Goal: Complete application form: Complete application form

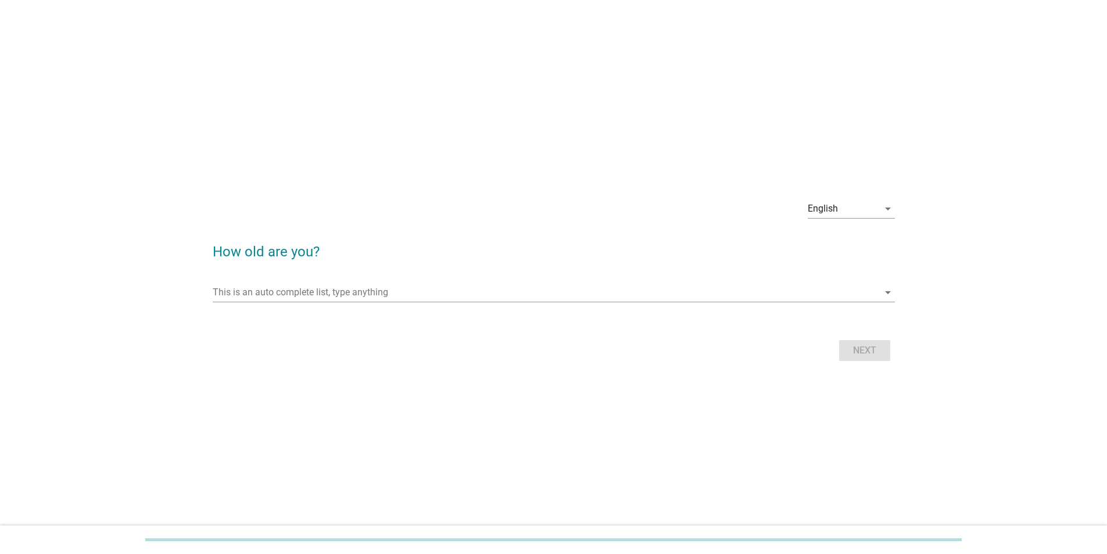
click at [346, 95] on div "This is an auto complete list, type anything arrow_drop_down" at bounding box center [554, 298] width 682 height 30
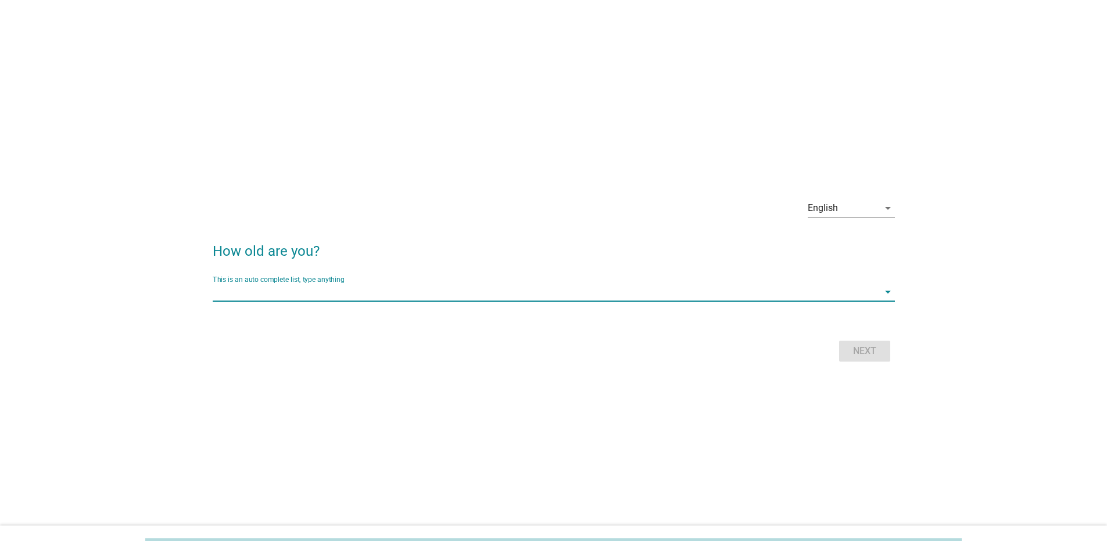
click at [353, 95] on input "This is an auto complete list, type anything" at bounding box center [546, 291] width 666 height 19
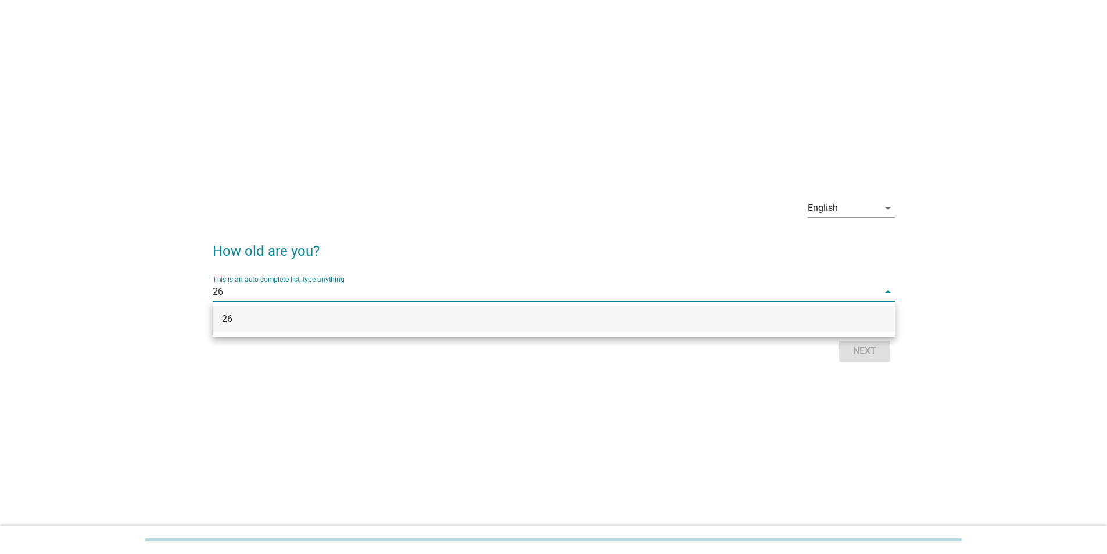
type input "26"
click at [353, 95] on form "How old are you? This is an auto complete list, type anything 26 arrow_drop_dow…" at bounding box center [554, 297] width 682 height 136
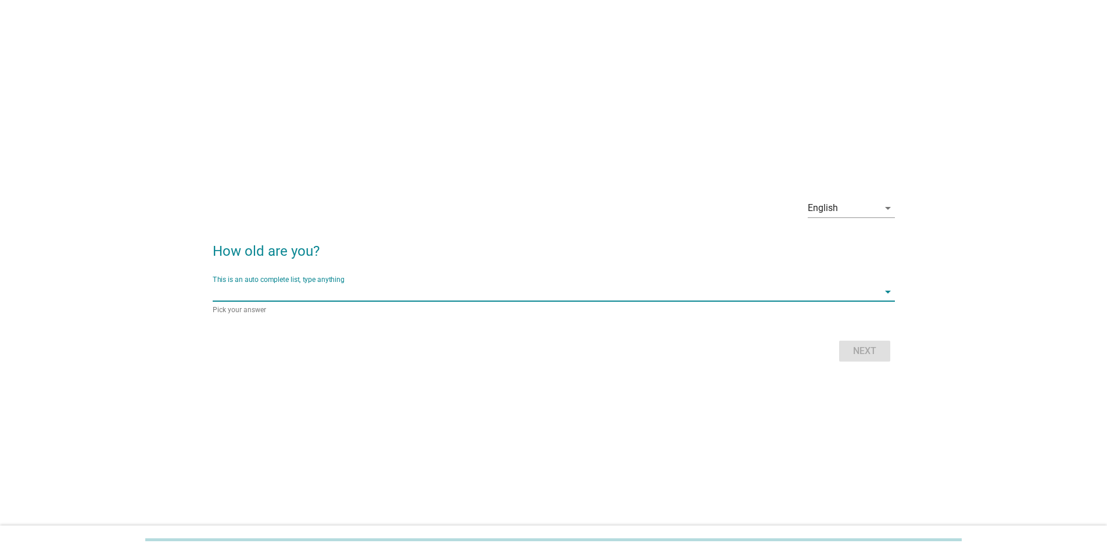
click at [353, 95] on input "This is an auto complete list, type anything" at bounding box center [546, 291] width 666 height 19
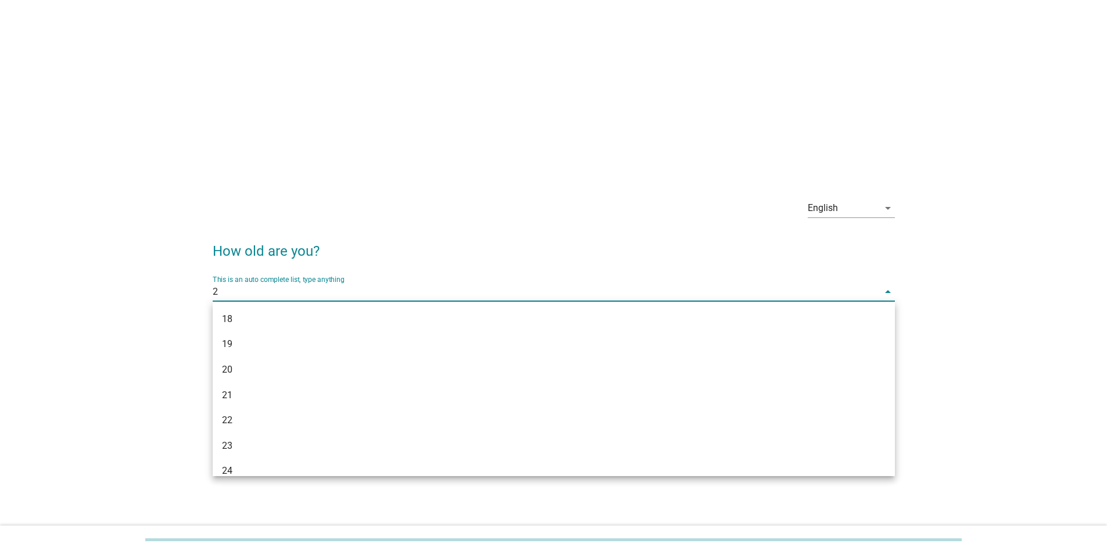
type input "26"
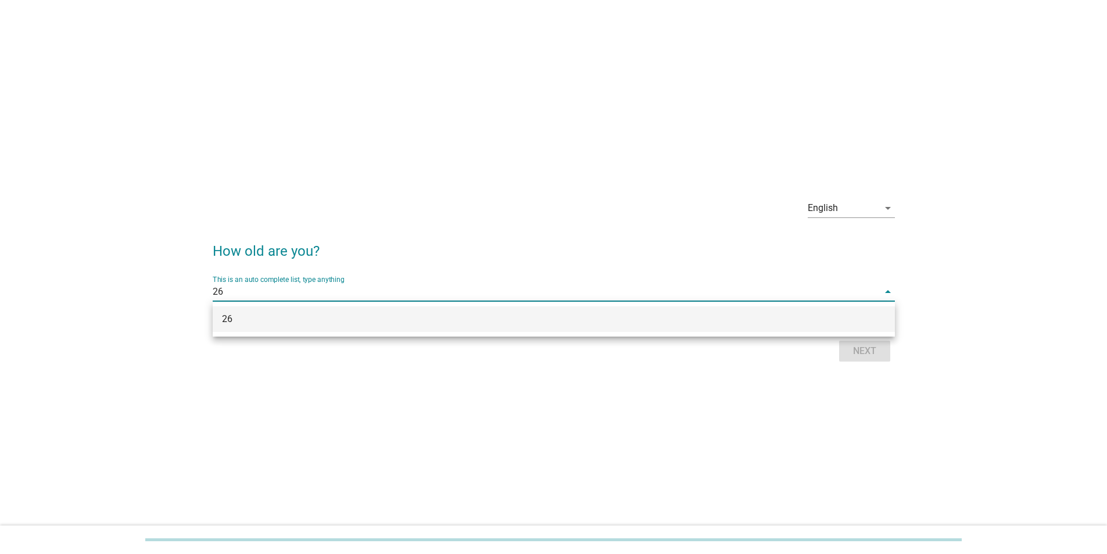
click at [329, 95] on div "26" at bounding box center [526, 319] width 608 height 14
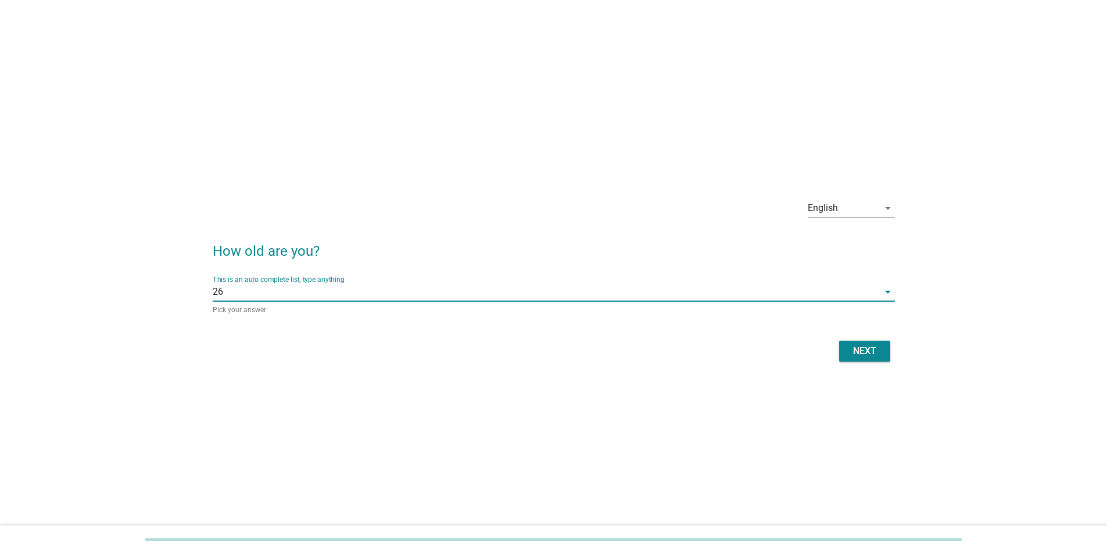
click at [353, 95] on button "Next" at bounding box center [864, 350] width 51 height 21
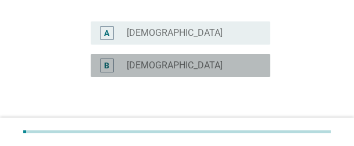
click at [142, 64] on label "[DEMOGRAPHIC_DATA]" at bounding box center [175, 66] width 96 height 12
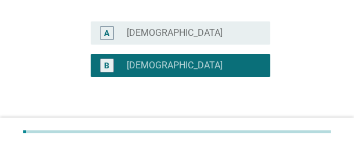
scroll to position [192, 0]
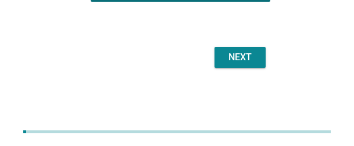
click at [239, 51] on div "Next" at bounding box center [240, 58] width 33 height 14
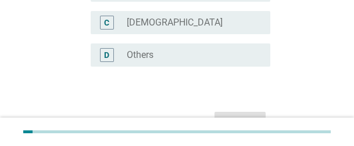
scroll to position [0, 0]
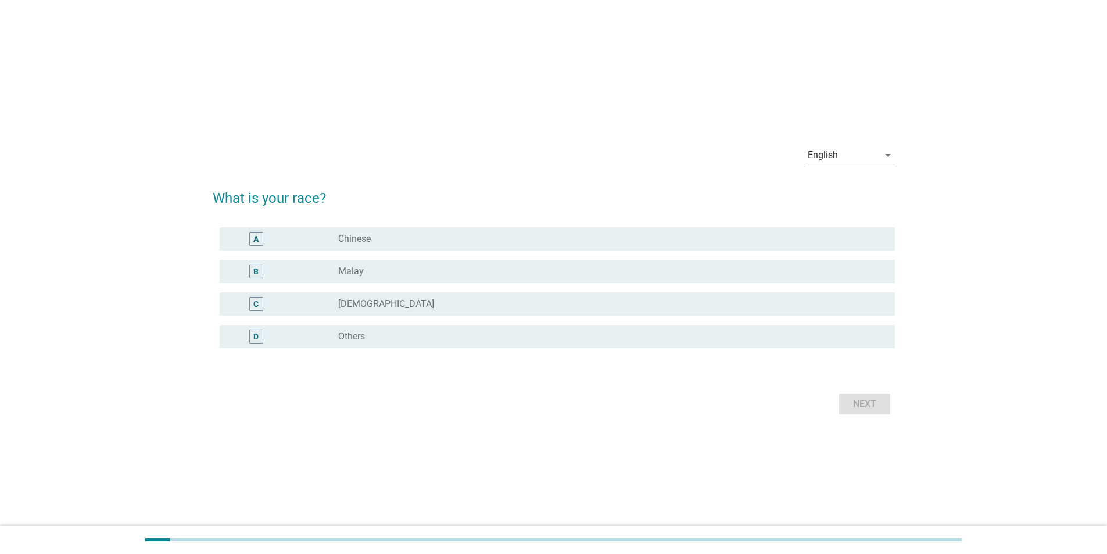
click at [353, 95] on div "radio_button_unchecked Malay" at bounding box center [607, 272] width 538 height 12
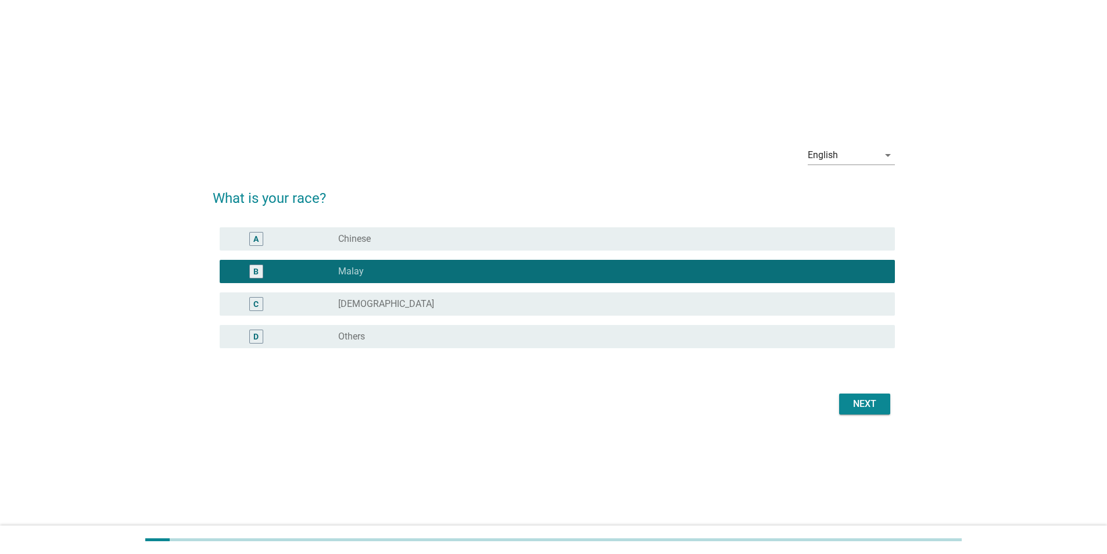
click at [353, 95] on div "Next" at bounding box center [864, 404] width 33 height 14
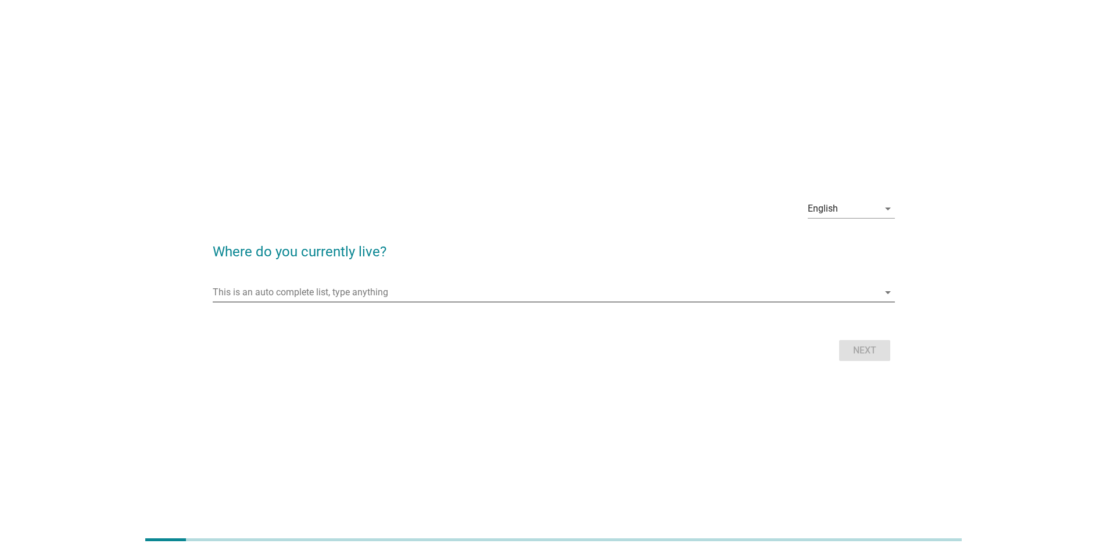
click at [337, 95] on input "This is an auto complete list, type anything" at bounding box center [546, 292] width 666 height 19
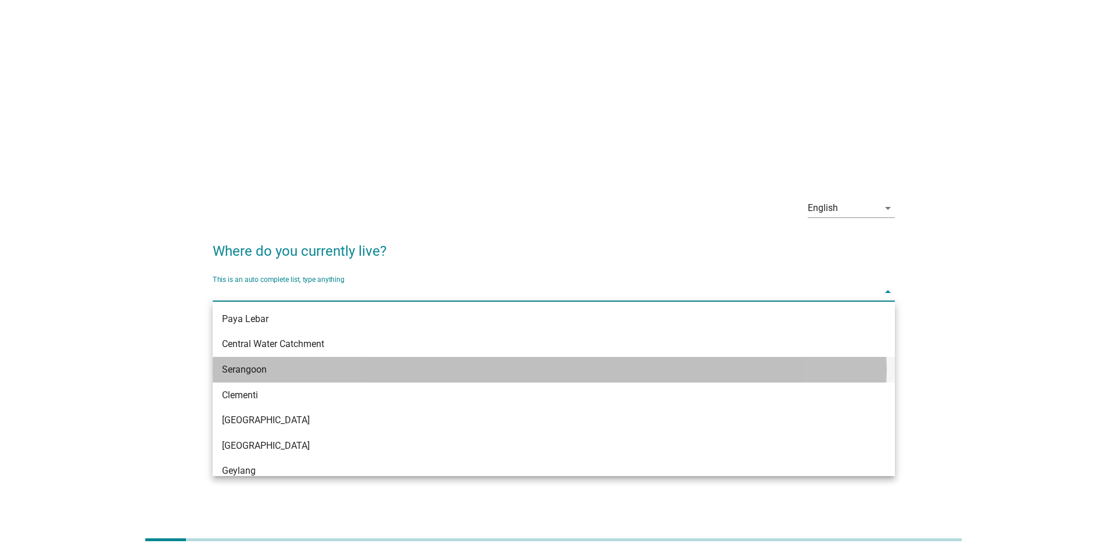
click at [259, 95] on div "Serangoon" at bounding box center [526, 370] width 608 height 14
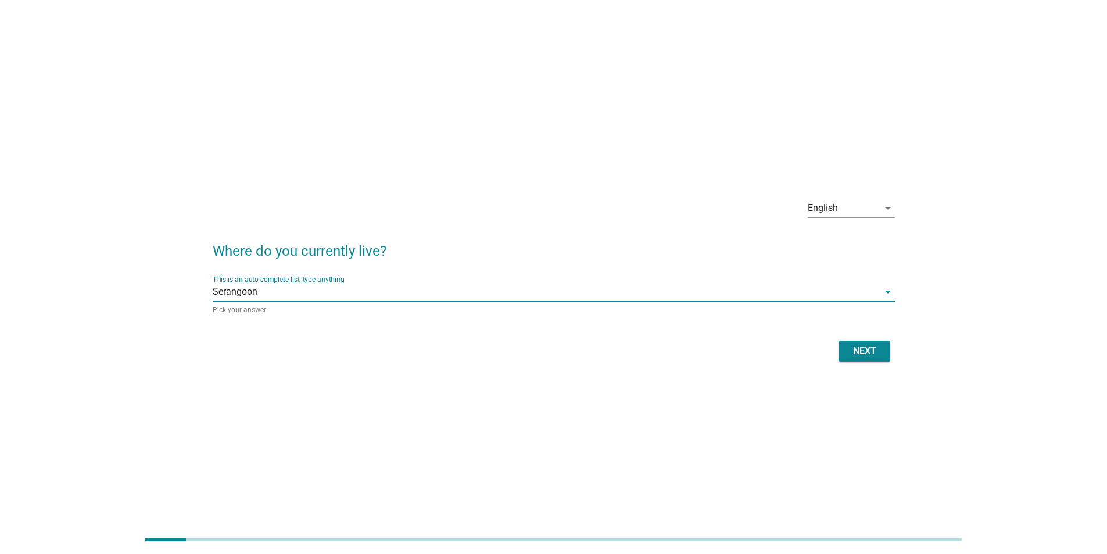
click at [353, 95] on div "Next" at bounding box center [554, 351] width 682 height 28
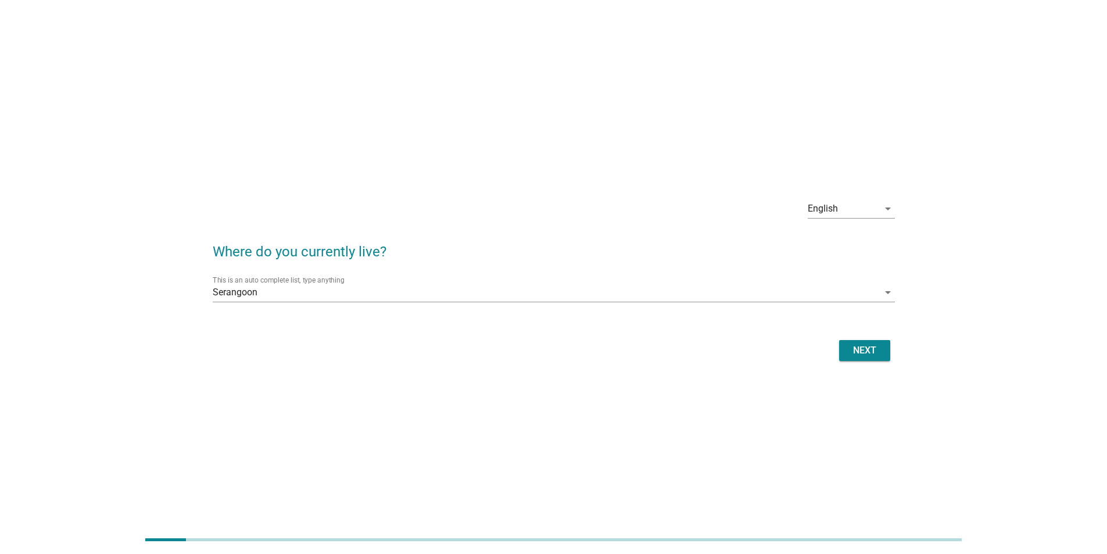
click at [353, 95] on div "Next" at bounding box center [864, 350] width 33 height 14
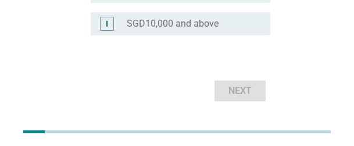
scroll to position [571, 0]
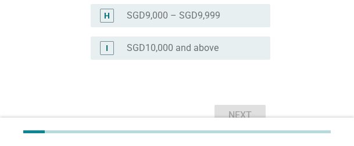
click at [159, 51] on label "SGD10,000 and above" at bounding box center [173, 48] width 92 height 12
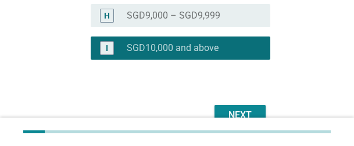
click at [156, 15] on label "SGD9,000 – SGD9,999" at bounding box center [174, 16] width 94 height 12
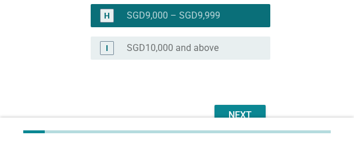
scroll to position [629, 0]
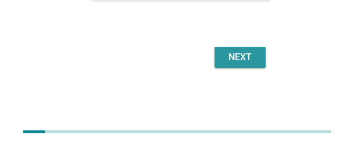
click at [252, 58] on div "Next" at bounding box center [240, 58] width 33 height 14
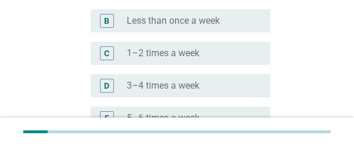
scroll to position [232, 0]
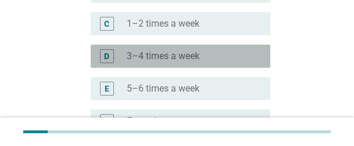
click at [170, 58] on label "3–4 times a week" at bounding box center [163, 57] width 73 height 12
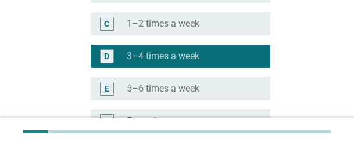
drag, startPoint x: 169, startPoint y: 84, endPoint x: 207, endPoint y: 87, distance: 37.8
click at [169, 84] on label "5–6 times a week" at bounding box center [163, 89] width 73 height 12
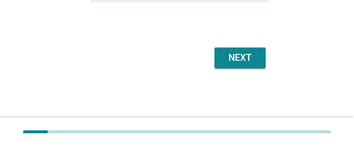
scroll to position [364, 0]
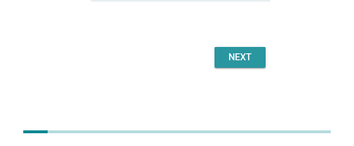
click at [239, 62] on div "Next" at bounding box center [240, 58] width 33 height 14
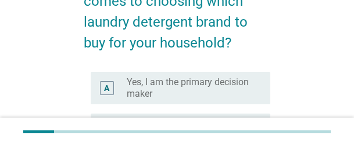
scroll to position [174, 0]
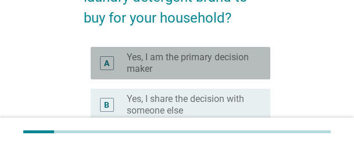
click at [168, 58] on label "Yes, I am the primary decision maker" at bounding box center [189, 63] width 125 height 23
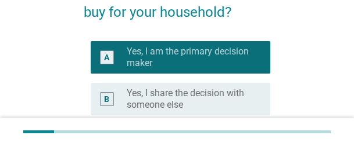
scroll to position [291, 0]
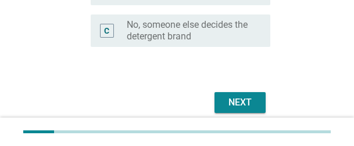
click at [240, 95] on div "Next" at bounding box center [240, 103] width 33 height 14
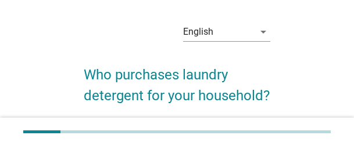
scroll to position [116, 0]
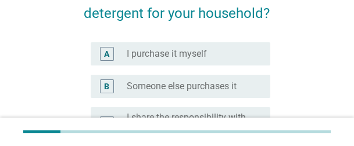
click at [182, 55] on label "I purchase it myself" at bounding box center [167, 54] width 80 height 12
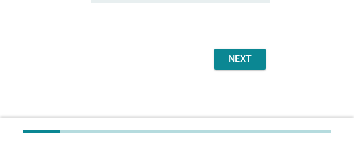
scroll to position [254, 0]
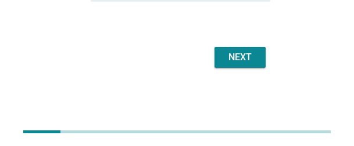
click at [247, 64] on button "Next" at bounding box center [239, 57] width 51 height 21
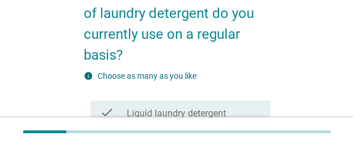
scroll to position [174, 0]
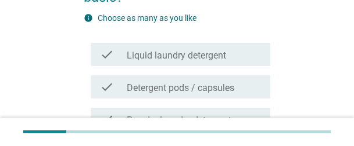
click at [184, 54] on label "Liquid laundry detergent" at bounding box center [176, 56] width 99 height 12
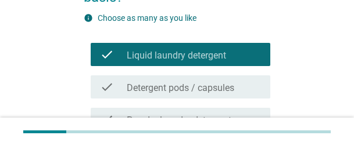
click at [173, 85] on label "Detergent pods / capsules" at bounding box center [180, 89] width 107 height 12
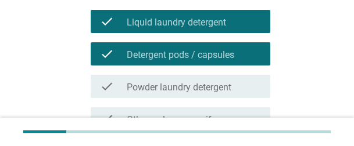
scroll to position [232, 0]
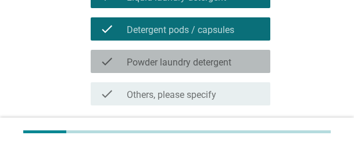
click at [162, 64] on label "Powder laundry detergent" at bounding box center [179, 63] width 105 height 12
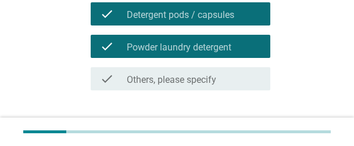
scroll to position [322, 0]
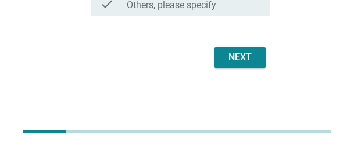
click at [238, 66] on button "Next" at bounding box center [239, 57] width 51 height 21
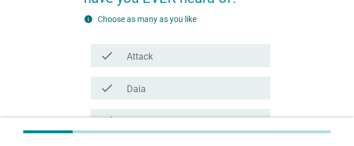
scroll to position [174, 0]
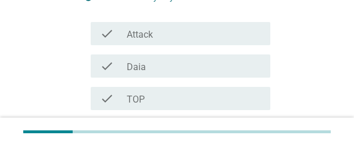
click at [156, 42] on div "check check_box_outline_blank Attack" at bounding box center [181, 33] width 180 height 23
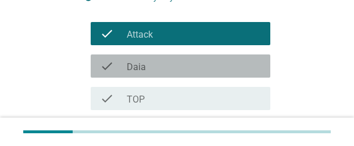
click at [153, 65] on div "check_box_outline_blank Daia" at bounding box center [194, 66] width 134 height 14
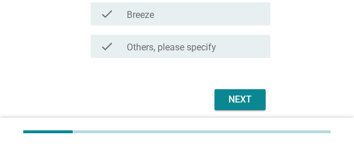
scroll to position [367, 0]
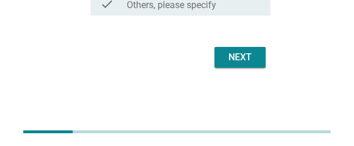
click at [249, 57] on div "Next" at bounding box center [240, 58] width 33 height 14
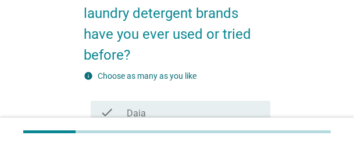
scroll to position [28, 0]
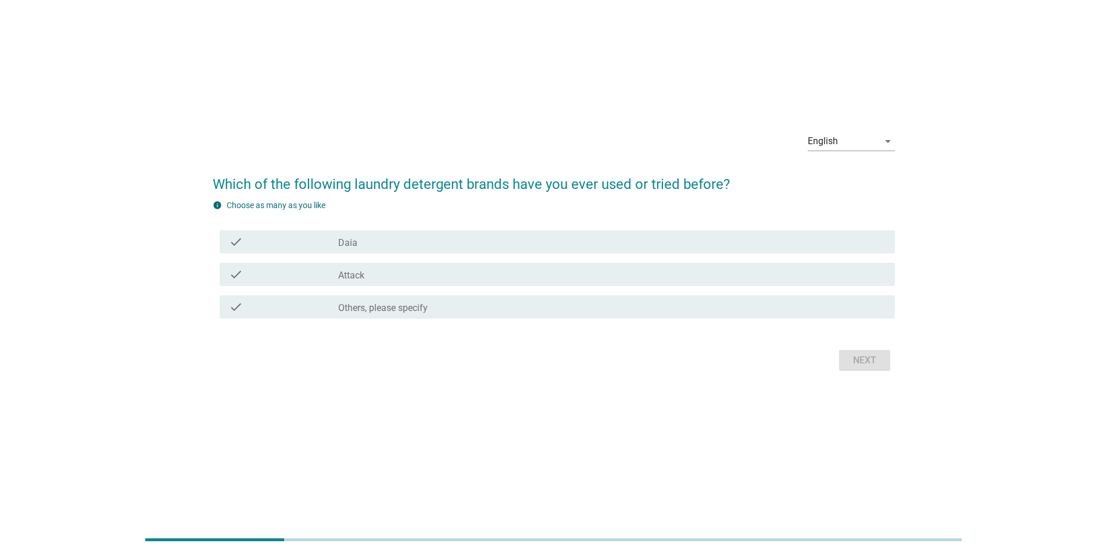
drag, startPoint x: 376, startPoint y: 247, endPoint x: 378, endPoint y: 271, distance: 24.5
click at [353, 95] on div "check_box_outline_blank Daia" at bounding box center [611, 242] width 547 height 14
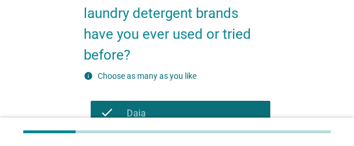
scroll to position [174, 0]
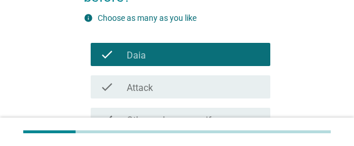
click at [167, 58] on div "check_box_outline_blank Daia" at bounding box center [194, 55] width 134 height 14
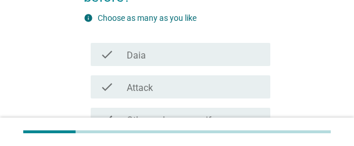
click at [165, 55] on div "check_box_outline_blank Daia" at bounding box center [194, 55] width 134 height 14
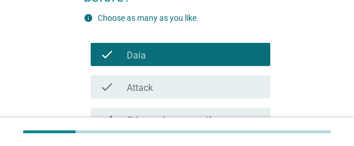
click at [165, 54] on div "check_box_outline_blank Daia" at bounding box center [194, 55] width 134 height 14
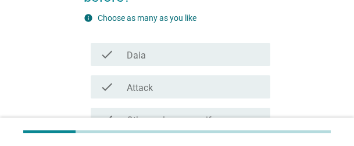
click at [148, 91] on label "Attack" at bounding box center [140, 89] width 26 height 12
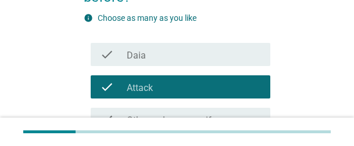
click at [182, 56] on div "check_box_outline_blank Daia" at bounding box center [194, 55] width 134 height 14
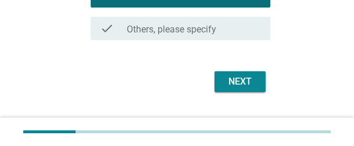
scroll to position [290, 0]
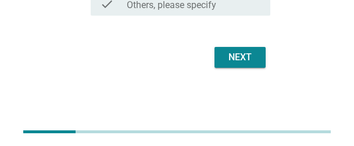
click at [232, 60] on div "Next" at bounding box center [240, 58] width 33 height 14
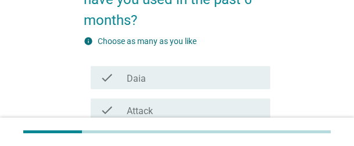
scroll to position [174, 0]
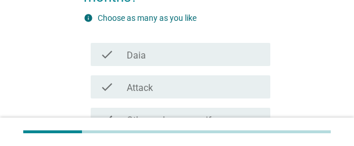
click at [163, 48] on div "check_box_outline_blank Daia" at bounding box center [194, 55] width 134 height 14
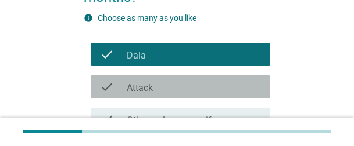
click at [160, 80] on div "check_box Attack" at bounding box center [194, 87] width 134 height 14
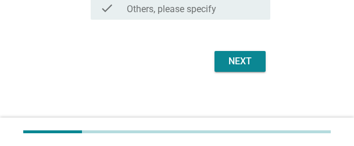
scroll to position [290, 0]
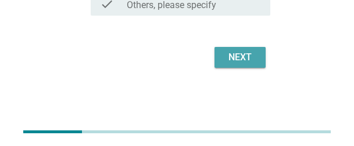
click at [241, 59] on div "Next" at bounding box center [240, 58] width 33 height 14
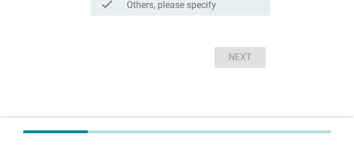
scroll to position [0, 0]
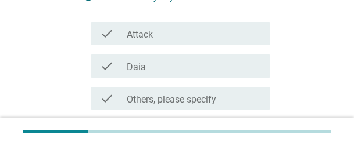
click at [185, 33] on div "check_box Attack" at bounding box center [194, 34] width 134 height 14
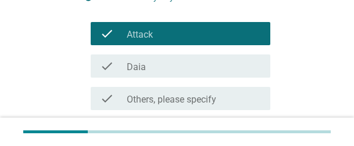
click at [169, 68] on div "check_box Daia" at bounding box center [194, 66] width 134 height 14
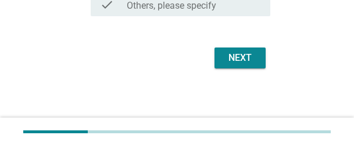
scroll to position [269, 0]
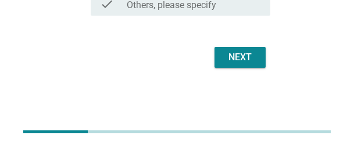
click at [222, 59] on button "Next" at bounding box center [239, 57] width 51 height 21
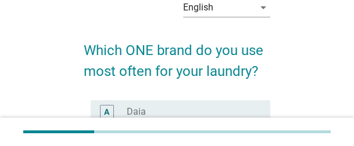
scroll to position [116, 0]
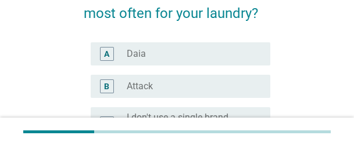
click at [202, 59] on div "radio_button_unchecked Daia" at bounding box center [189, 54] width 125 height 12
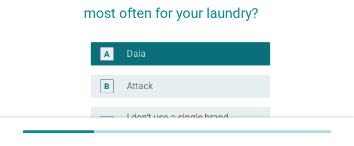
click at [186, 80] on div "radio_button_unchecked Attack" at bounding box center [194, 87] width 134 height 14
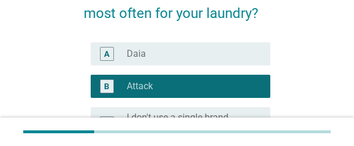
click at [181, 57] on div "radio_button_unchecked Daia" at bounding box center [189, 54] width 125 height 12
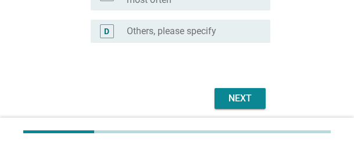
scroll to position [287, 0]
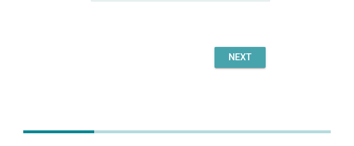
click at [240, 62] on div "Next" at bounding box center [240, 58] width 33 height 14
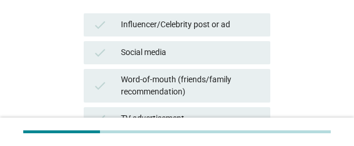
scroll to position [174, 0]
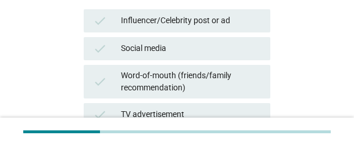
click at [216, 52] on div "Social media" at bounding box center [191, 49] width 140 height 14
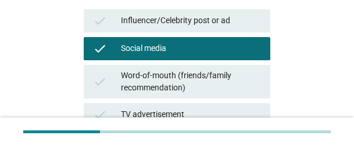
click at [185, 95] on div "check Word-of-mouth (friends/family recommendation)" at bounding box center [177, 82] width 187 height 34
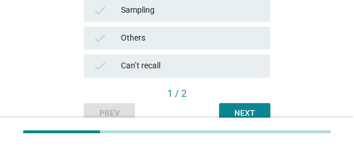
scroll to position [565, 0]
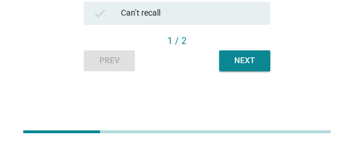
click at [256, 64] on div "Next" at bounding box center [244, 61] width 33 height 12
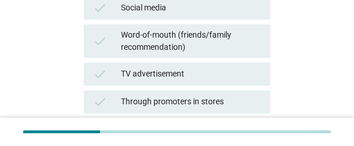
scroll to position [232, 0]
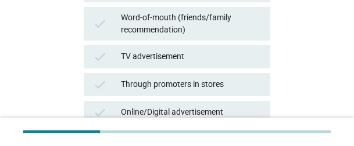
click at [221, 43] on div "check TV advertisement" at bounding box center [176, 57] width 191 height 28
click at [184, 85] on div "Through promoters in stores" at bounding box center [191, 85] width 140 height 14
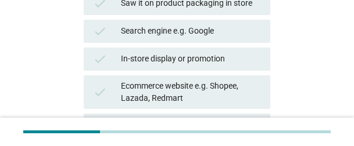
scroll to position [565, 0]
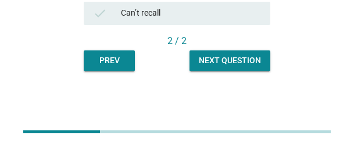
click at [254, 62] on div "Next question" at bounding box center [230, 61] width 62 height 12
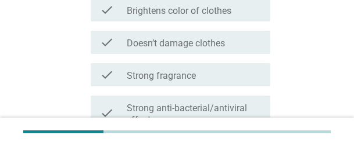
scroll to position [0, 0]
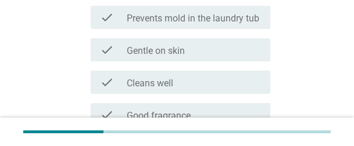
drag, startPoint x: 182, startPoint y: 62, endPoint x: 180, endPoint y: 85, distance: 22.8
click at [182, 63] on div "check check_box_outline_blank Gentle on skin" at bounding box center [177, 50] width 187 height 33
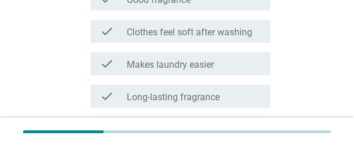
click at [171, 64] on label "Makes laundry easier" at bounding box center [170, 65] width 87 height 12
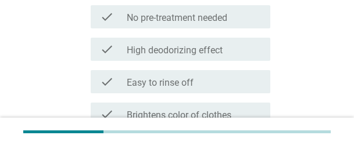
scroll to position [465, 0]
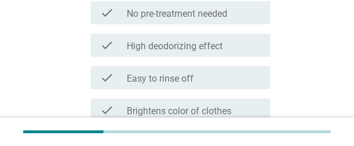
click at [174, 64] on div "check check_box_outline_blank Easy to rinse off" at bounding box center [177, 78] width 187 height 33
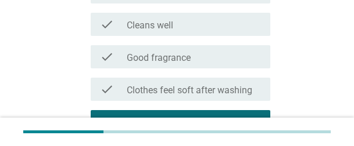
click at [191, 53] on label "Good fragrance" at bounding box center [159, 58] width 64 height 12
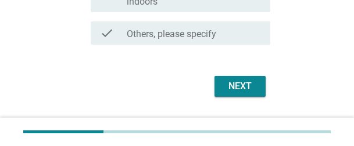
scroll to position [887, 0]
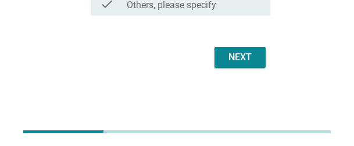
click at [260, 59] on button "Next" at bounding box center [239, 57] width 51 height 21
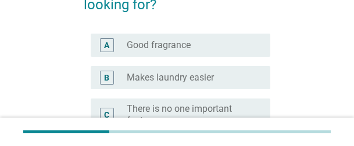
scroll to position [232, 0]
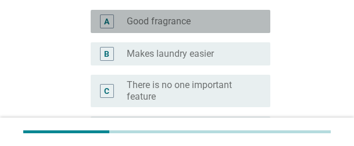
click at [159, 28] on div "radio_button_unchecked Good fragrance" at bounding box center [194, 22] width 134 height 14
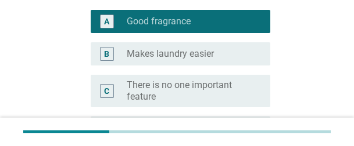
click at [156, 59] on label "Makes laundry easier" at bounding box center [170, 54] width 87 height 12
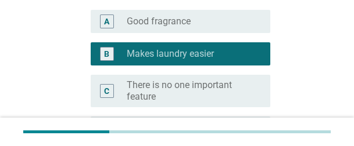
click at [169, 38] on div "B radio_button_checked Makes laundry easier" at bounding box center [177, 54] width 187 height 33
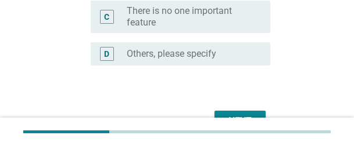
scroll to position [371, 0]
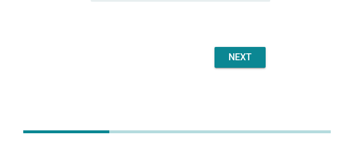
click at [253, 66] on button "Next" at bounding box center [239, 57] width 51 height 21
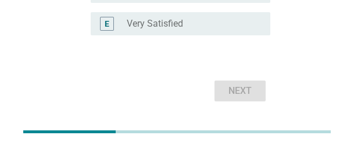
scroll to position [273, 0]
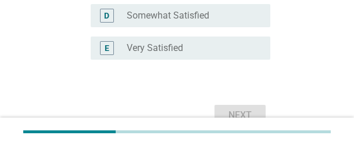
click at [178, 48] on label "Very Satisfied" at bounding box center [155, 48] width 56 height 12
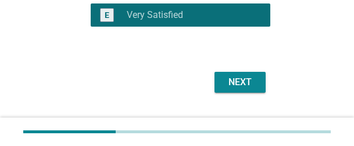
scroll to position [331, 0]
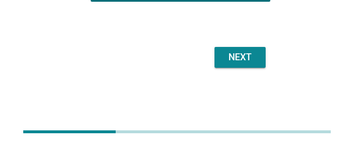
click at [254, 62] on div "Next" at bounding box center [240, 58] width 33 height 14
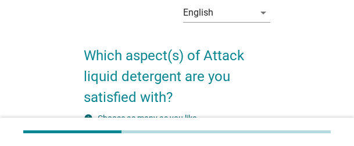
scroll to position [0, 0]
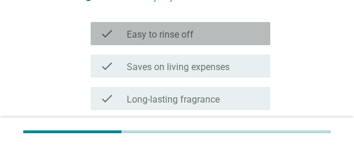
click at [192, 42] on div "check check_box_outline_blank Easy to rinse off" at bounding box center [181, 33] width 180 height 23
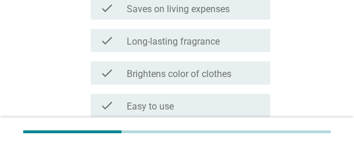
click at [192, 53] on div "check check_box_outline_blank Long-lasting fragrance" at bounding box center [177, 40] width 187 height 33
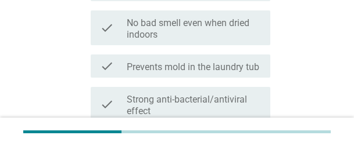
click at [181, 35] on label "No bad smell even when dried indoors" at bounding box center [194, 28] width 134 height 23
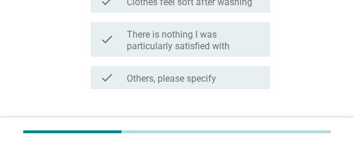
scroll to position [890, 0]
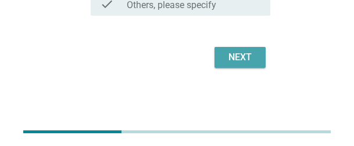
click at [253, 60] on div "Next" at bounding box center [240, 58] width 33 height 14
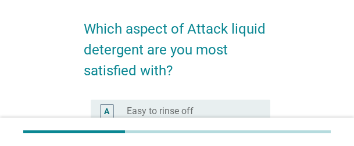
scroll to position [174, 0]
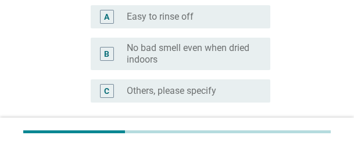
click at [165, 22] on label "Easy to rinse off" at bounding box center [160, 17] width 67 height 12
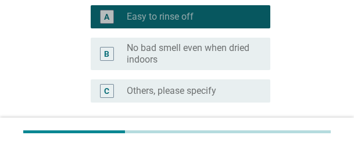
click at [166, 46] on label "No bad smell even when dried indoors" at bounding box center [189, 53] width 125 height 23
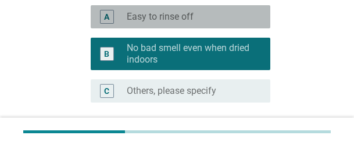
click at [228, 18] on div "radio_button_unchecked Easy to rinse off" at bounding box center [189, 17] width 125 height 12
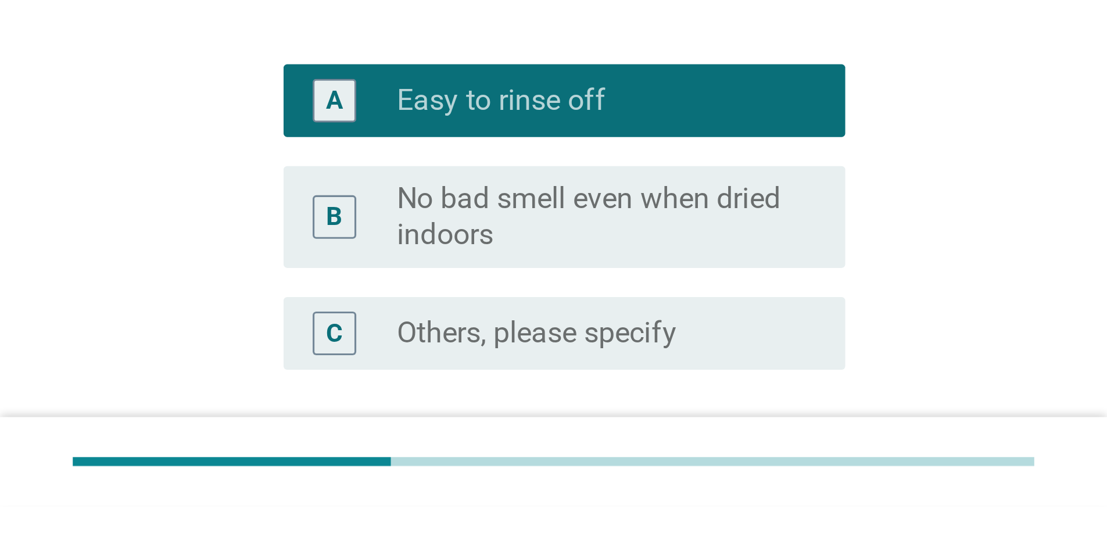
scroll to position [28, 0]
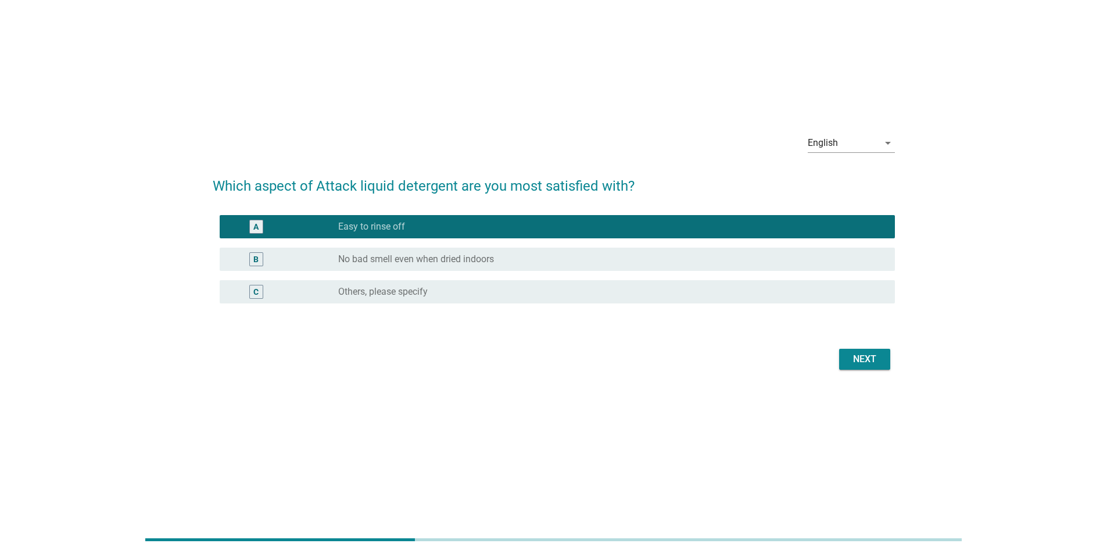
click at [353, 95] on div "Next" at bounding box center [864, 359] width 33 height 14
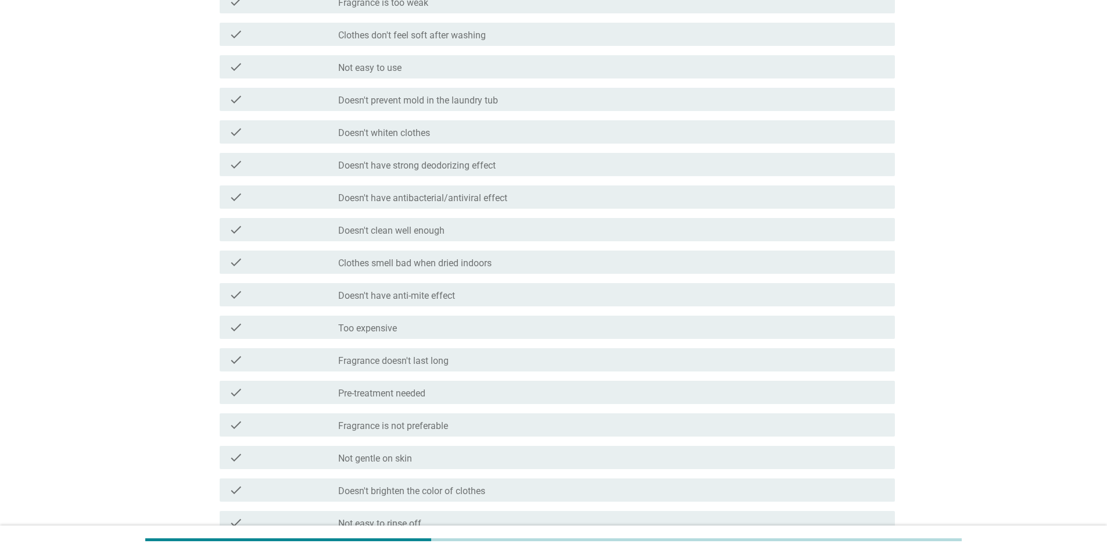
scroll to position [415, 0]
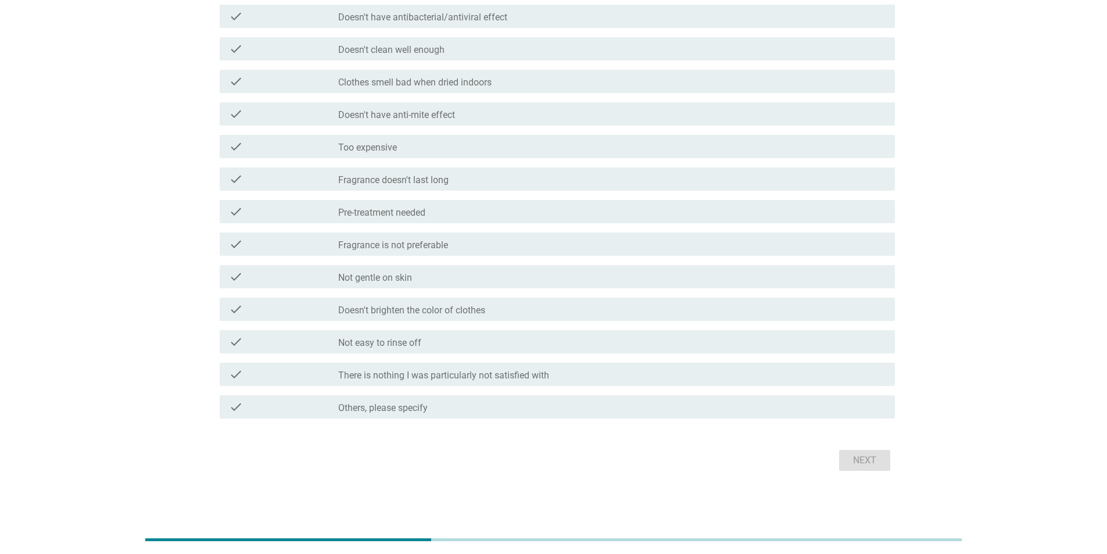
click at [353, 95] on label "There is nothing I was particularly not satisfied with" at bounding box center [443, 376] width 211 height 12
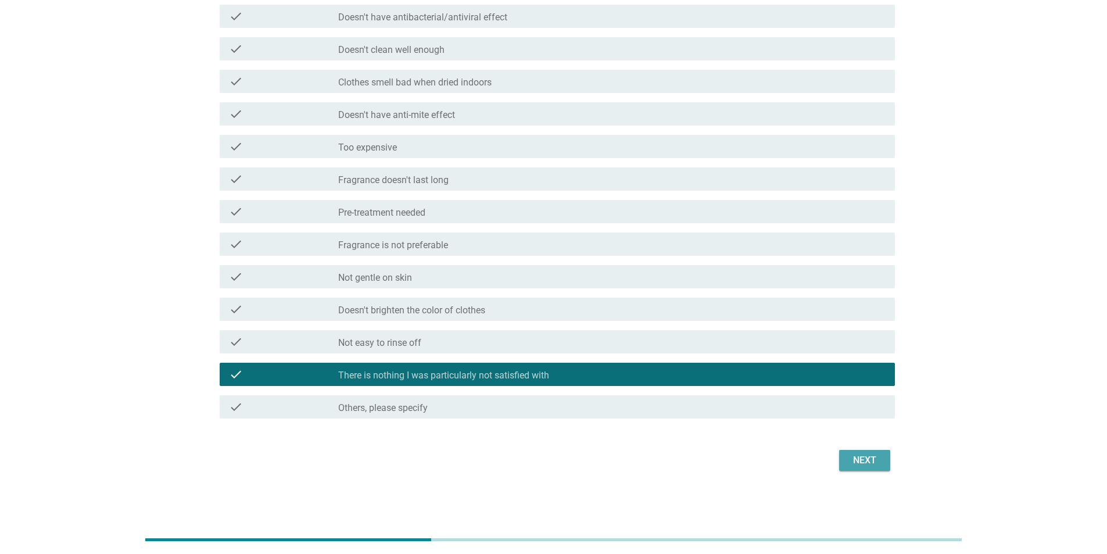
click at [353, 95] on div "Next" at bounding box center [864, 460] width 33 height 14
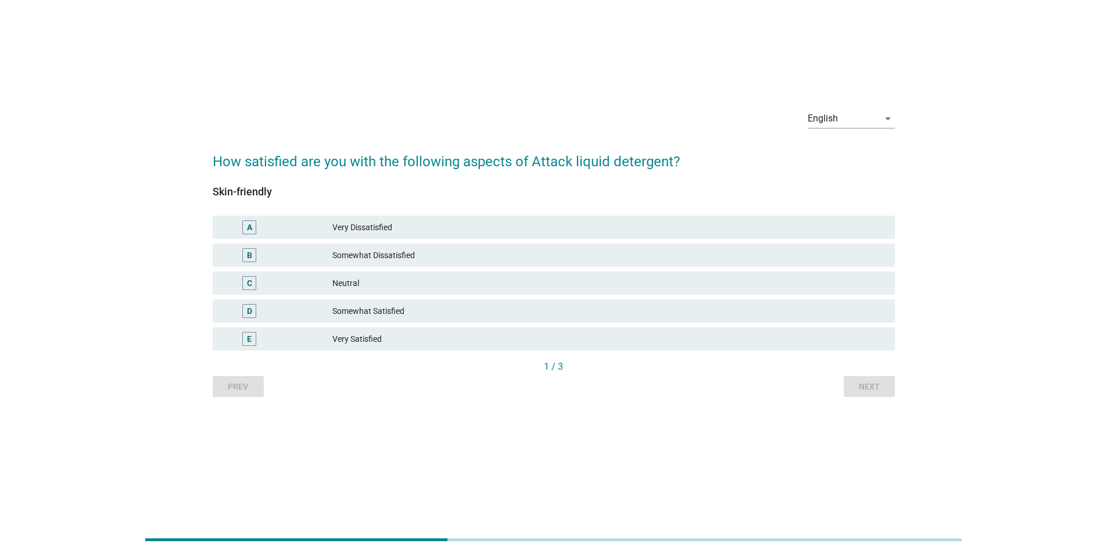
scroll to position [0, 0]
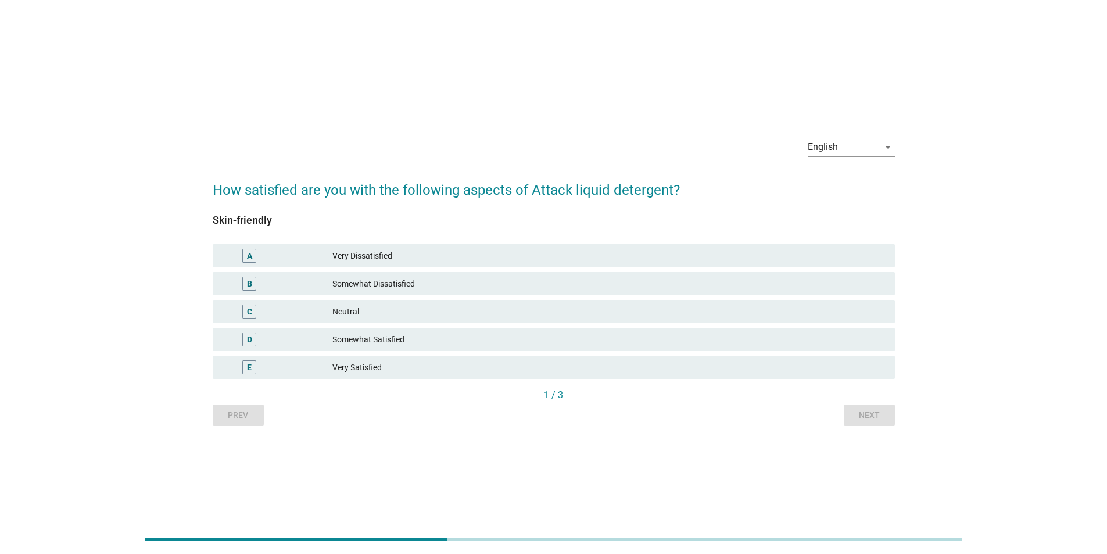
click at [353, 95] on div "Very Satisfied" at bounding box center [608, 367] width 553 height 14
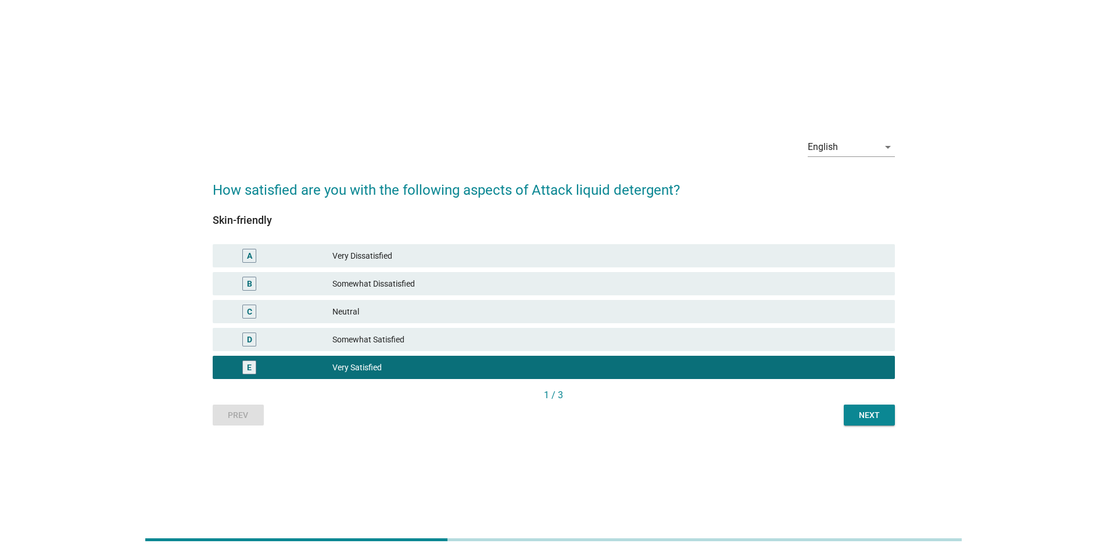
click at [353, 95] on div "Next" at bounding box center [869, 415] width 33 height 12
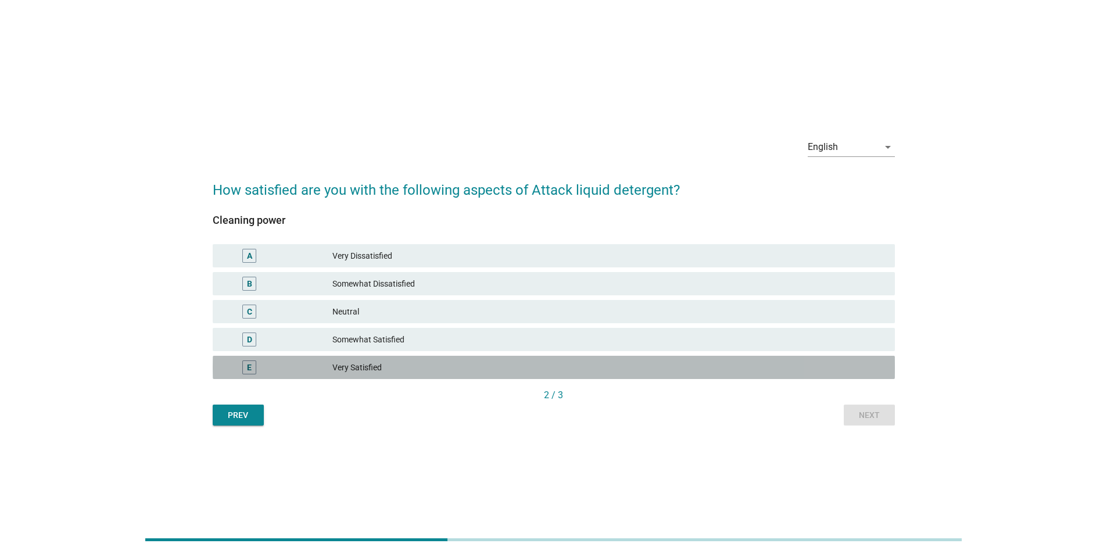
click at [353, 95] on div "Very Satisfied" at bounding box center [608, 367] width 553 height 14
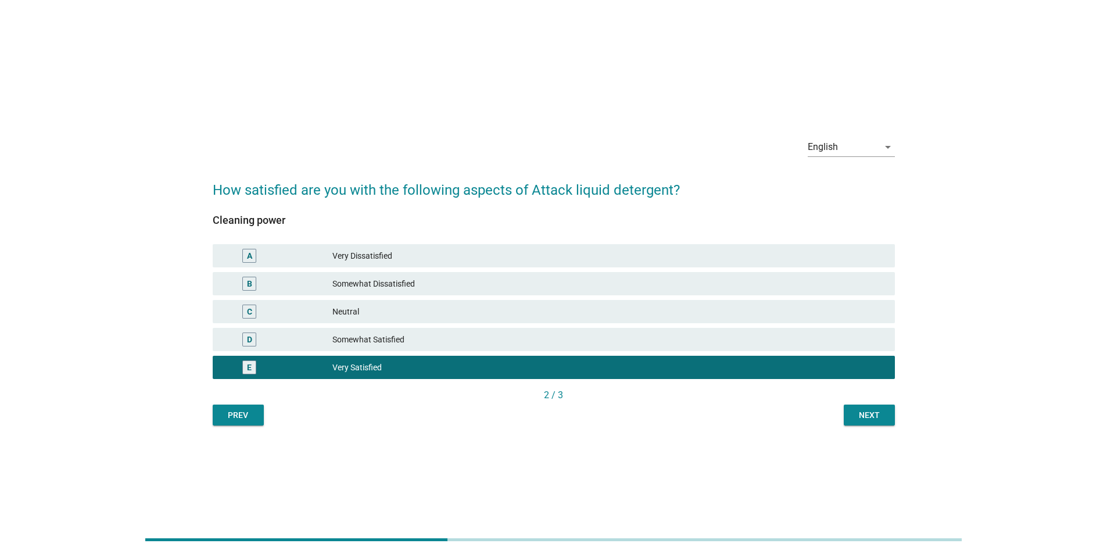
click at [353, 95] on div "Next" at bounding box center [869, 415] width 33 height 12
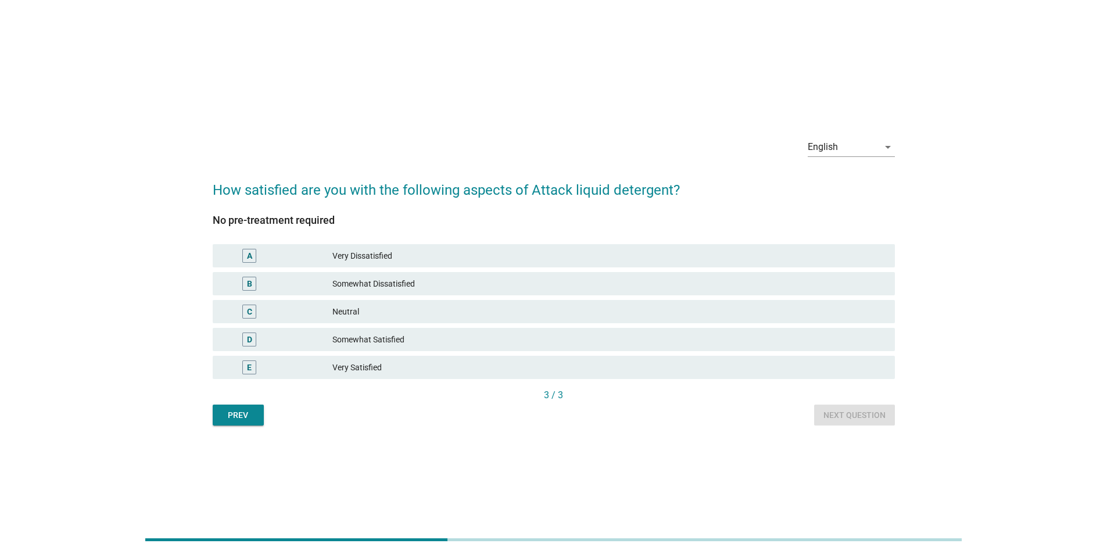
click at [353, 95] on div "Very Satisfied" at bounding box center [608, 367] width 553 height 14
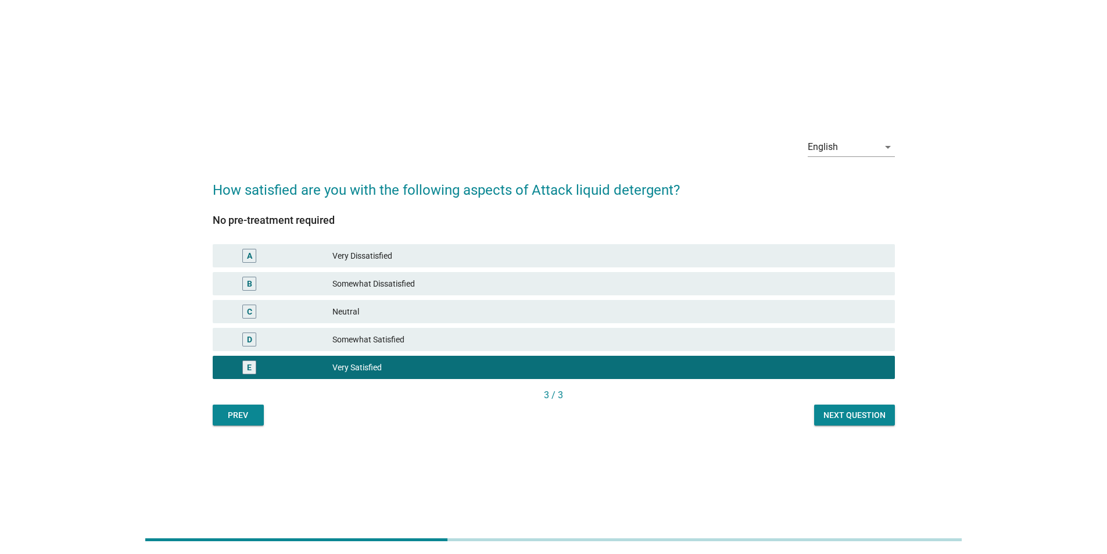
click at [353, 95] on div "Next question" at bounding box center [854, 415] width 62 height 12
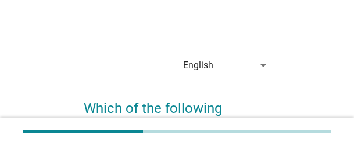
click at [233, 67] on div "English" at bounding box center [218, 65] width 71 height 19
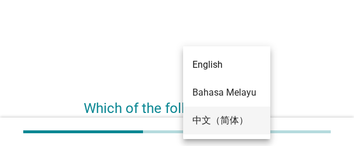
click at [224, 95] on div "中文（简体）" at bounding box center [226, 121] width 69 height 14
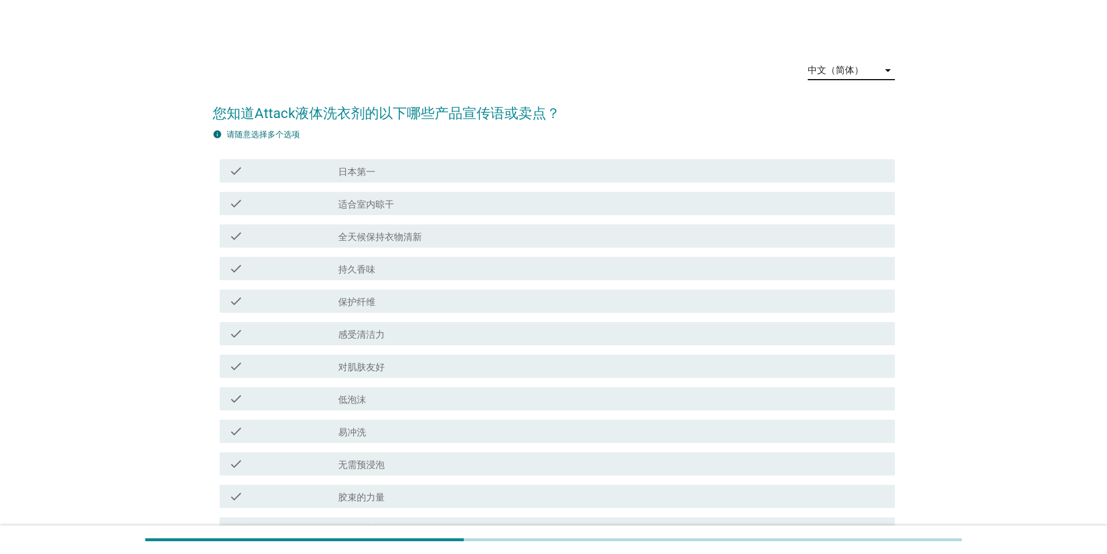
drag, startPoint x: 407, startPoint y: 209, endPoint x: 410, endPoint y: 223, distance: 14.2
click at [353, 95] on div "check check_box_outline_blank 适合室内晾干" at bounding box center [557, 203] width 675 height 23
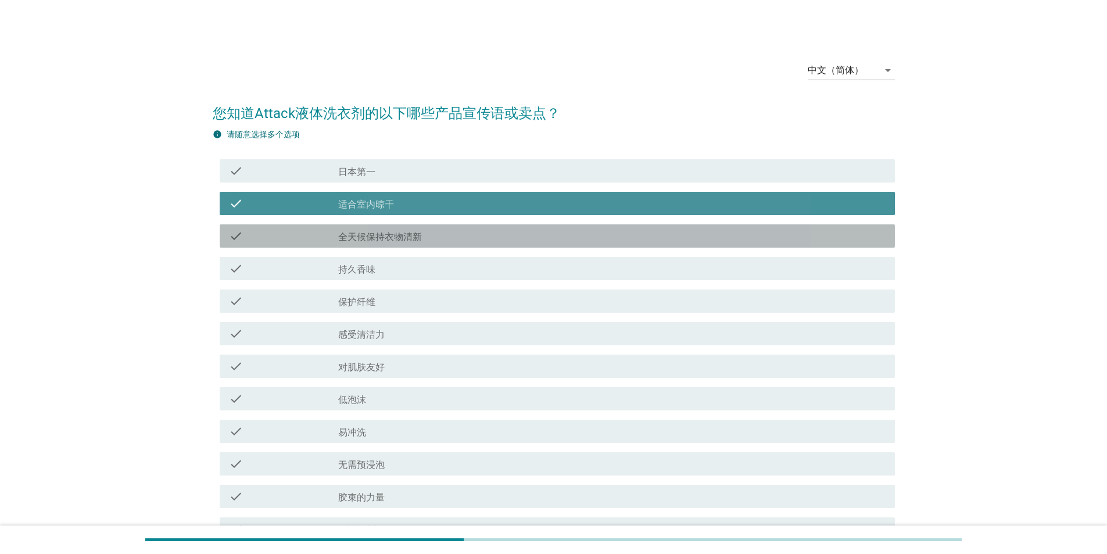
drag, startPoint x: 413, startPoint y: 239, endPoint x: 395, endPoint y: 260, distance: 27.7
click at [353, 95] on label "全天候保持衣物清新" at bounding box center [380, 237] width 84 height 12
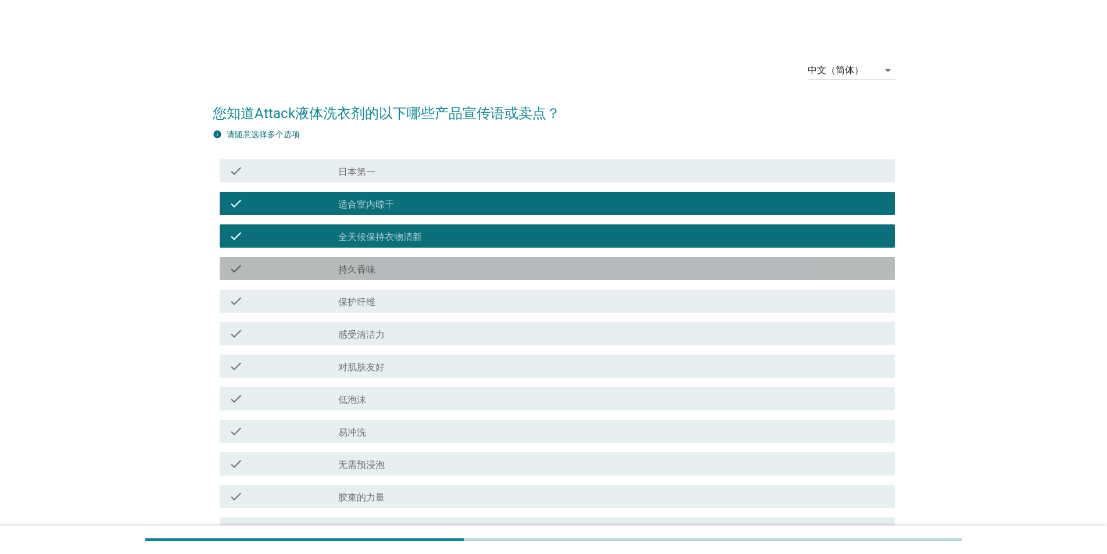
drag, startPoint x: 394, startPoint y: 261, endPoint x: 415, endPoint y: 278, distance: 26.5
click at [353, 95] on div "check_box_outline_blank 持久香味" at bounding box center [611, 268] width 547 height 14
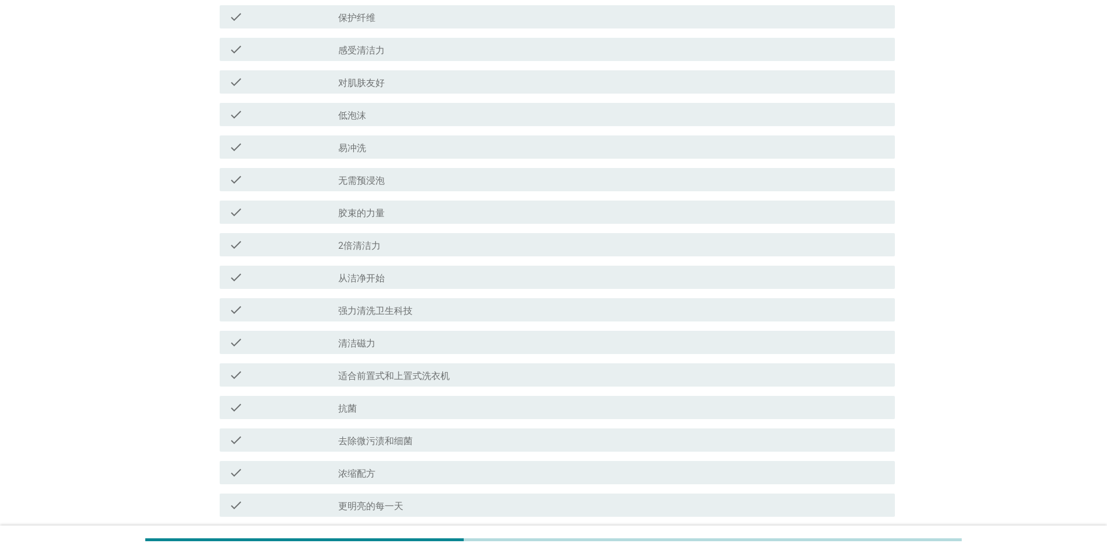
scroll to position [407, 0]
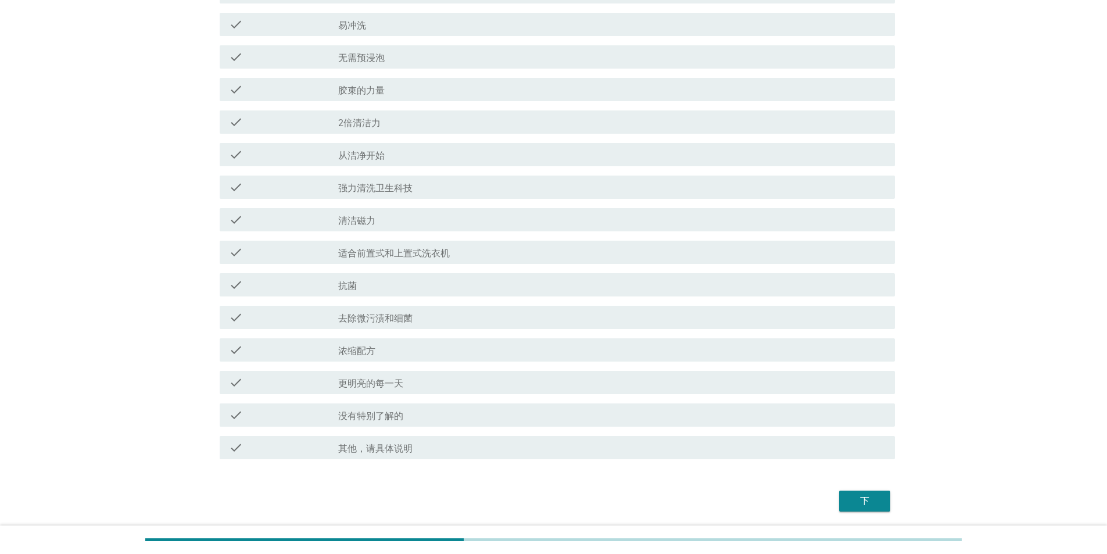
click at [353, 95] on div "下" at bounding box center [864, 501] width 33 height 14
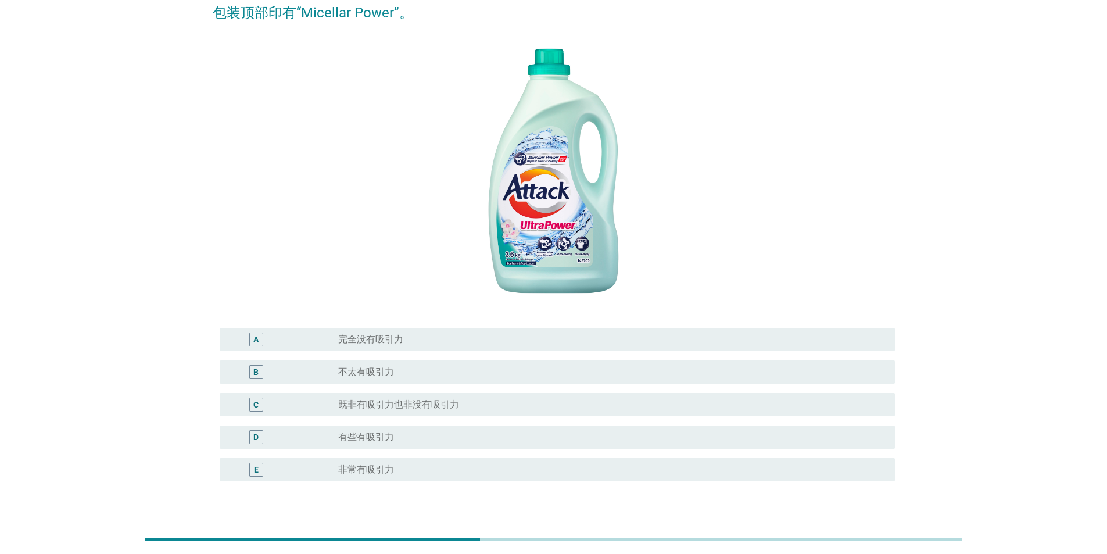
scroll to position [220, 0]
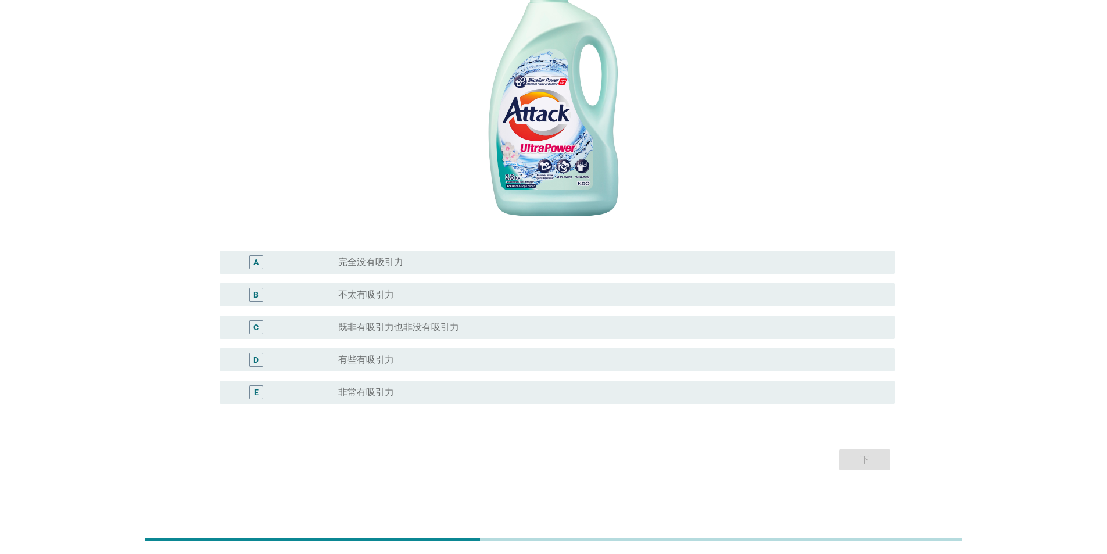
click at [353, 95] on label "非常有吸引力" at bounding box center [366, 392] width 56 height 12
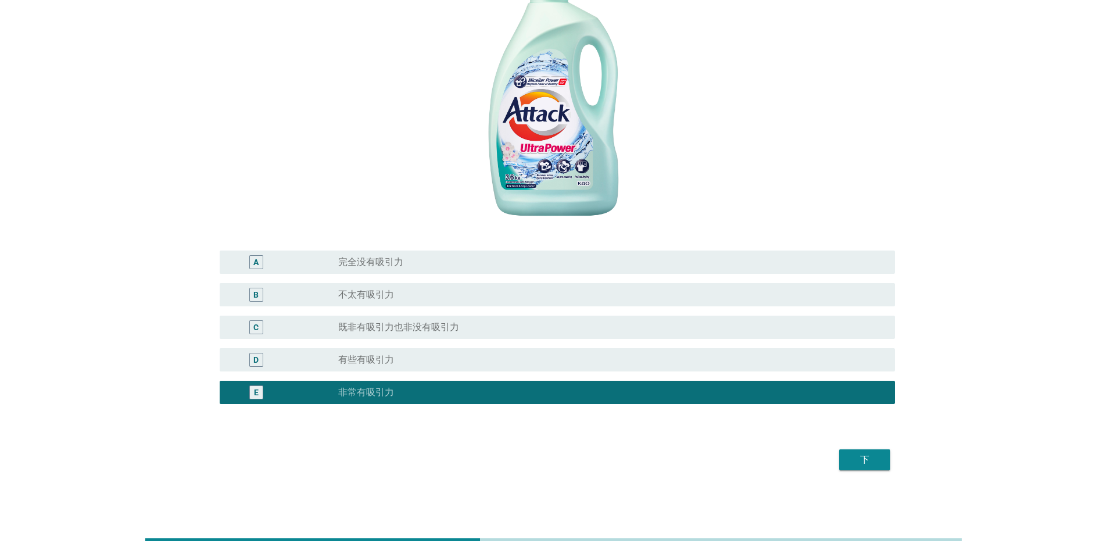
click at [353, 95] on div "下" at bounding box center [864, 460] width 33 height 14
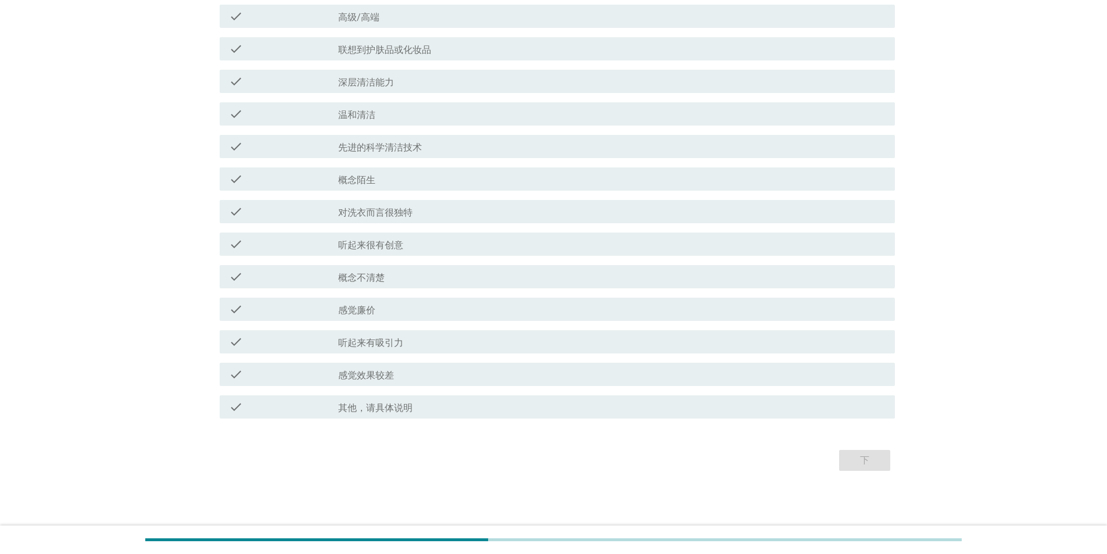
scroll to position [0, 0]
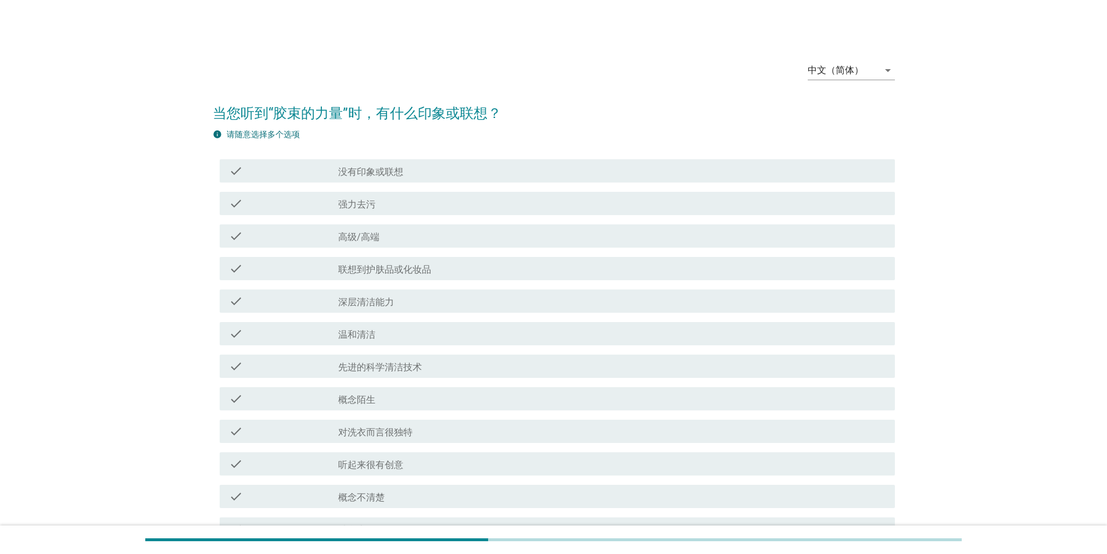
drag, startPoint x: 1031, startPoint y: 417, endPoint x: 986, endPoint y: 414, distance: 44.8
click at [353, 95] on div "中文（简体） arrow_drop_down 当您听到“胶束的力量”时，有什么印象或联想？ info 请随意选择多个选项 check check_box_ou…" at bounding box center [553, 372] width 1051 height 661
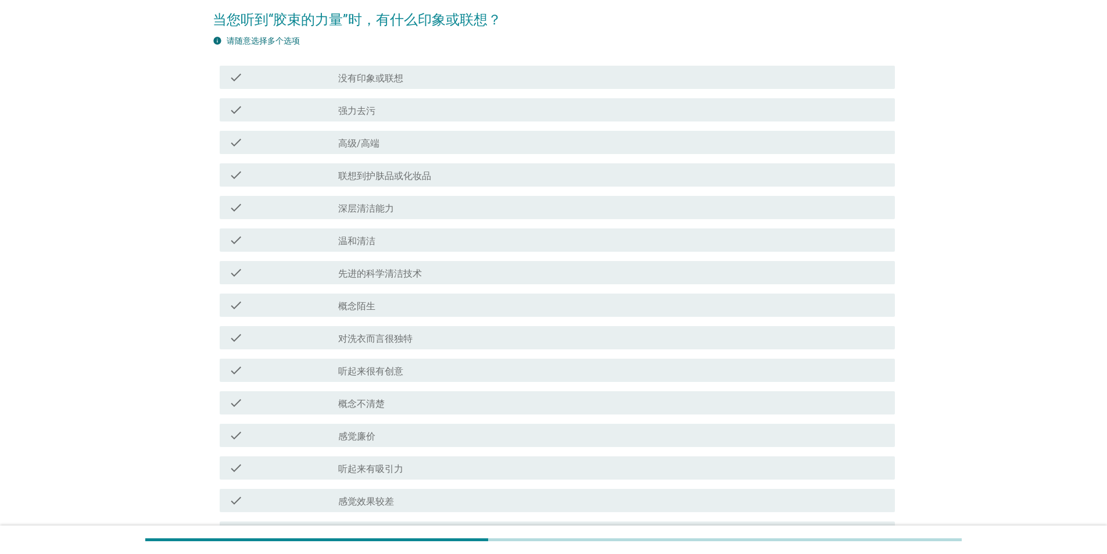
scroll to position [220, 0]
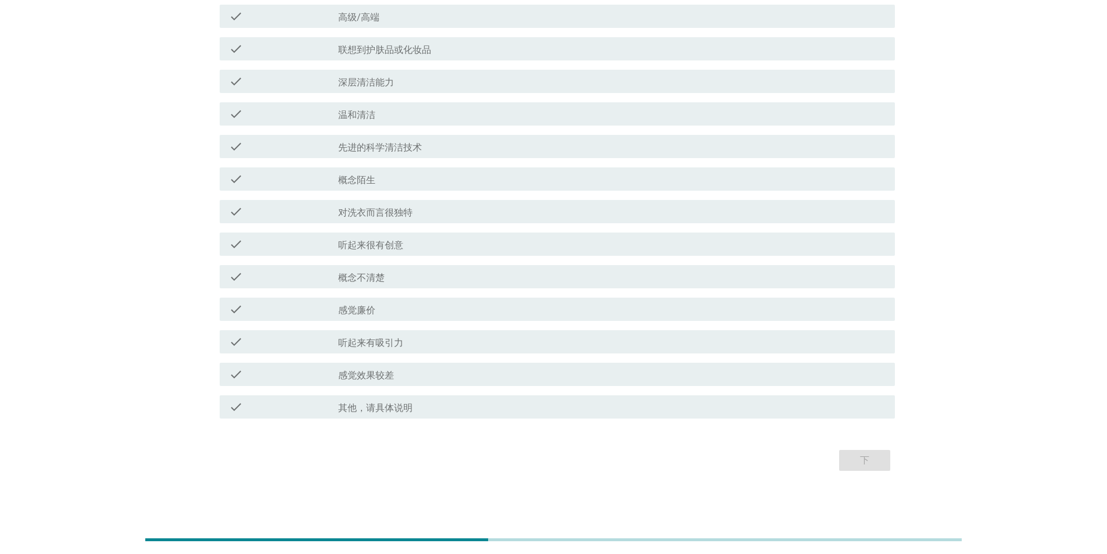
click at [353, 95] on div "check_box_outline_blank 听起来有吸引力" at bounding box center [611, 342] width 547 height 14
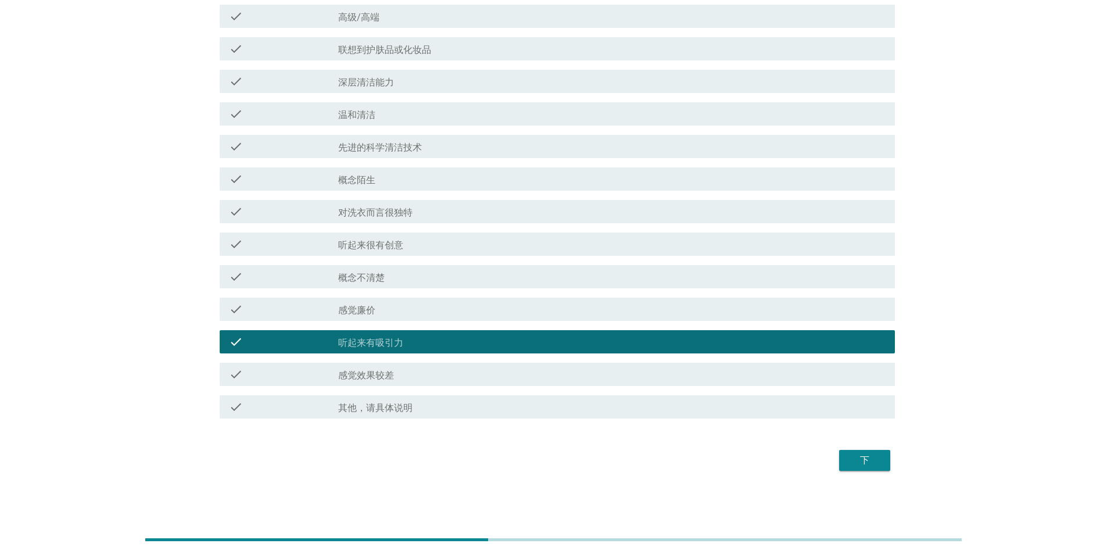
click at [353, 95] on label "听起来很有创意" at bounding box center [370, 245] width 65 height 12
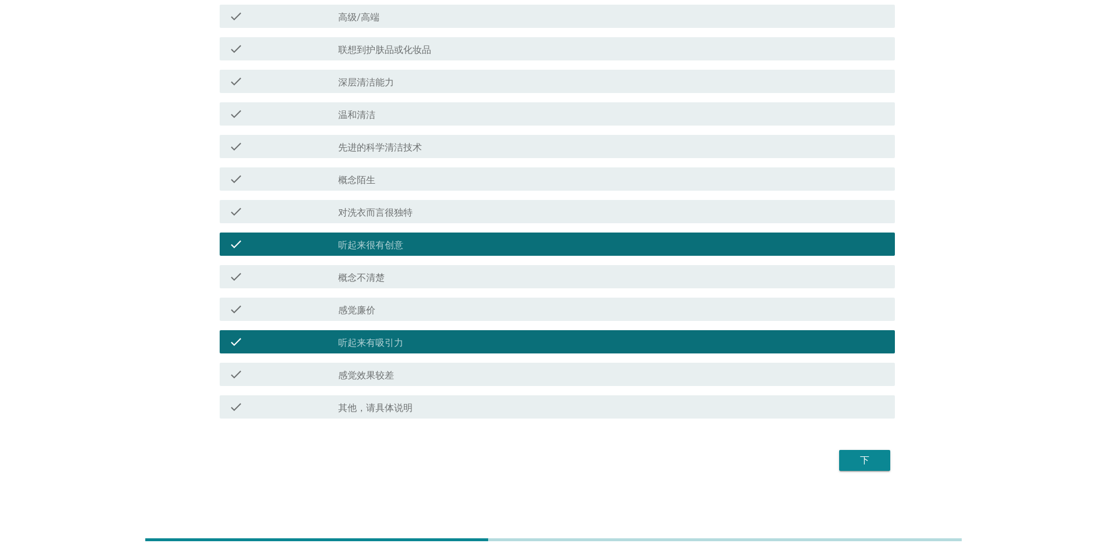
click at [353, 95] on div "下" at bounding box center [864, 460] width 33 height 14
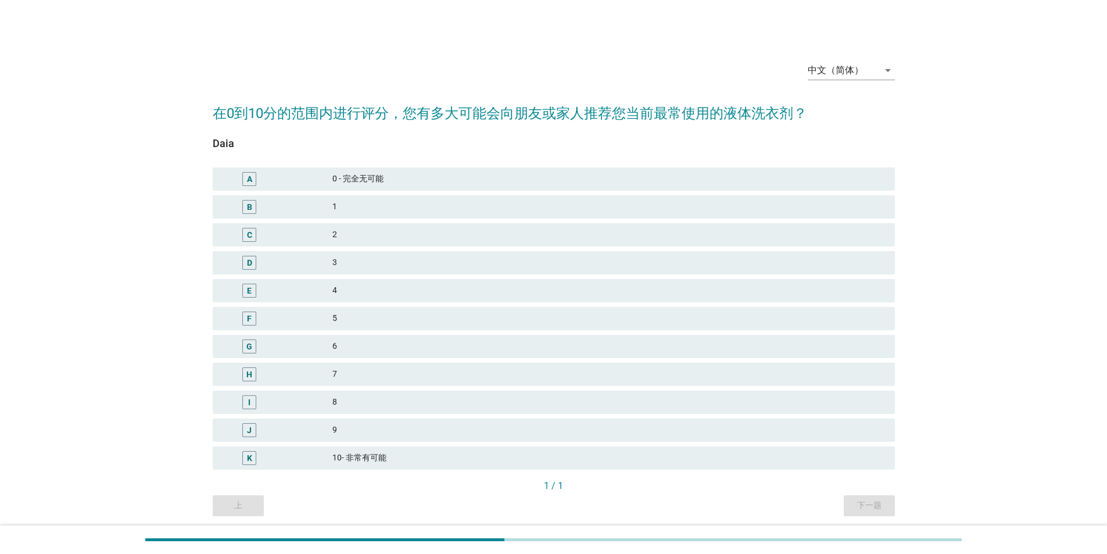
drag, startPoint x: 393, startPoint y: 425, endPoint x: 402, endPoint y: 429, distance: 9.6
click at [353, 95] on div "9" at bounding box center [608, 430] width 553 height 14
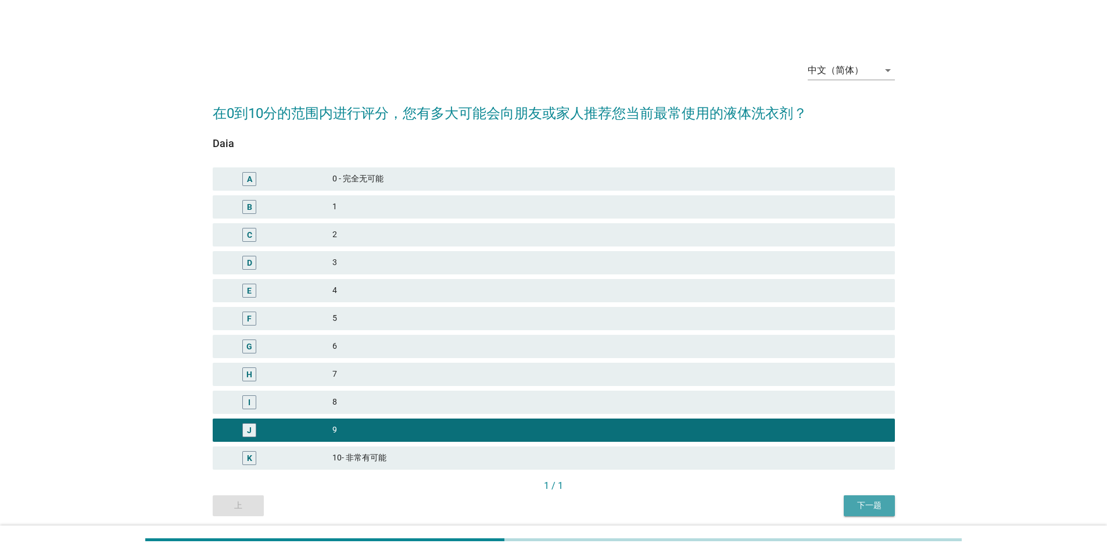
click at [353, 95] on button "下一题" at bounding box center [869, 505] width 51 height 21
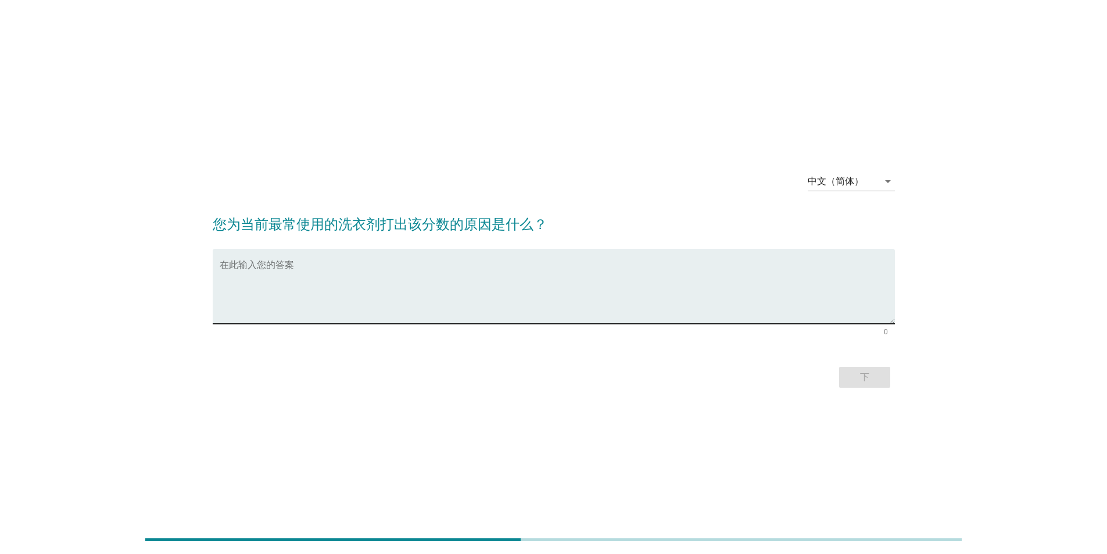
click at [298, 95] on textarea "在此输入您的答案" at bounding box center [557, 293] width 675 height 61
type textarea "The detergent tackles dirt well even in cold water, saving energy and cleaning …"
click at [353, 95] on div "下" at bounding box center [864, 377] width 33 height 14
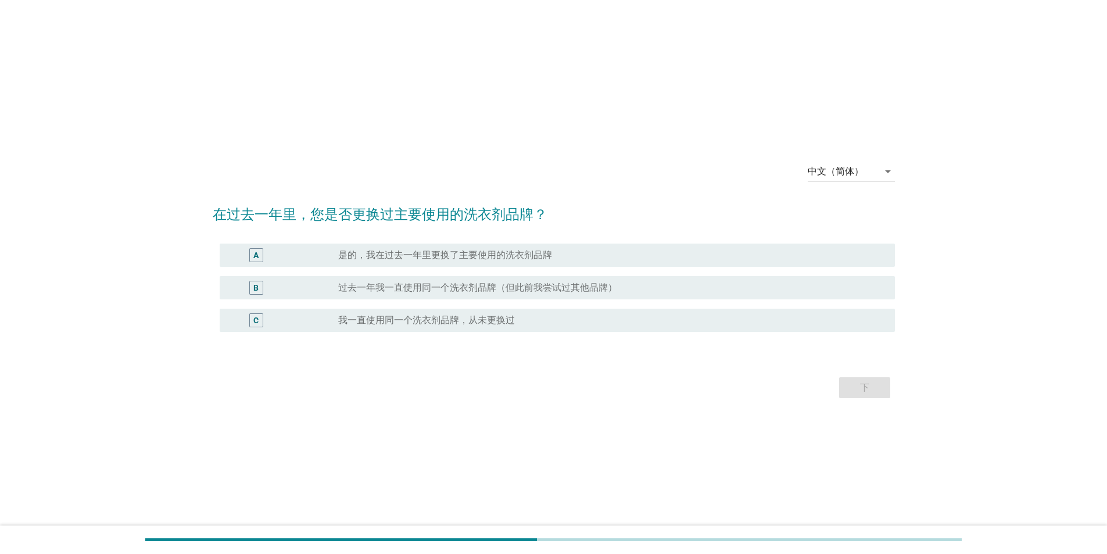
click at [353, 95] on label "我一直使用同一个洗衣剂品牌，从未更换过" at bounding box center [426, 320] width 177 height 12
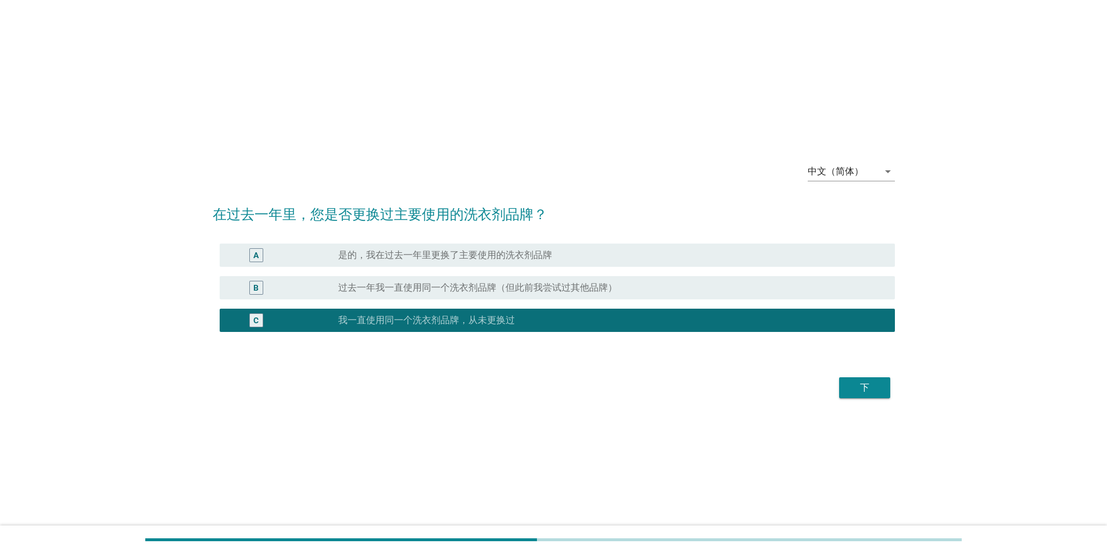
click at [353, 95] on button "下" at bounding box center [864, 387] width 51 height 21
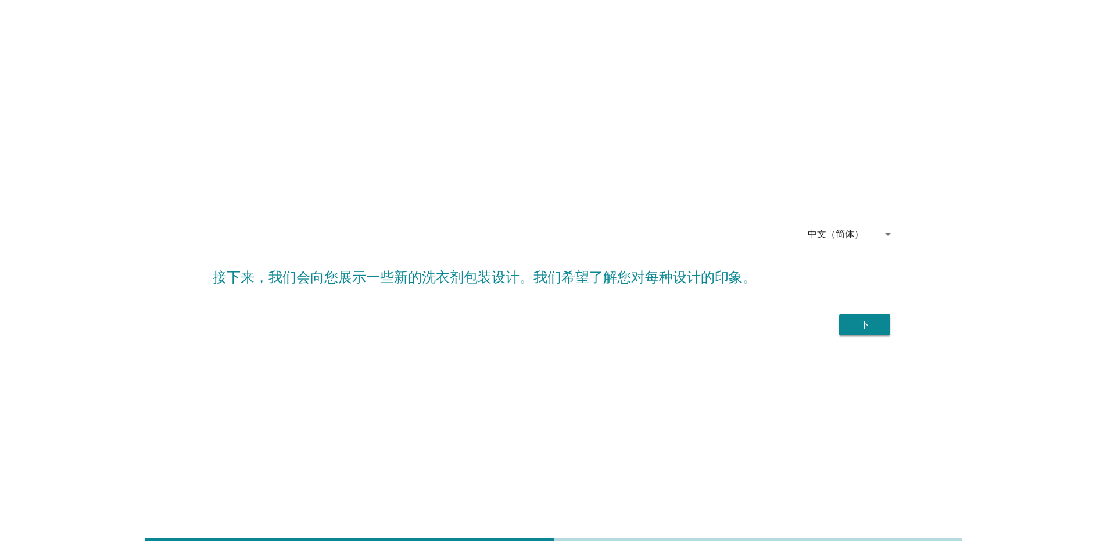
scroll to position [28, 0]
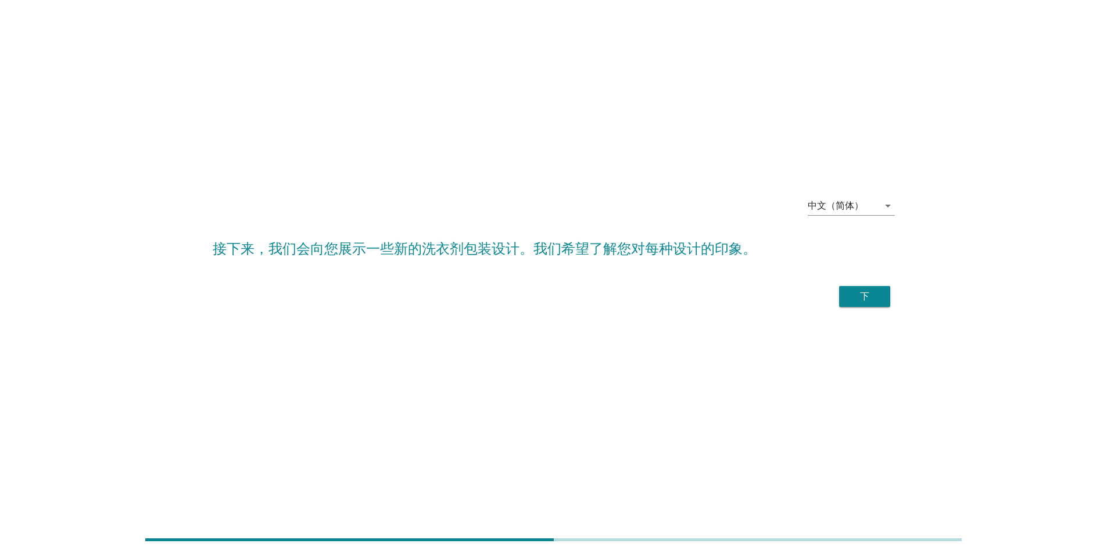
click at [353, 95] on div "下" at bounding box center [864, 296] width 33 height 14
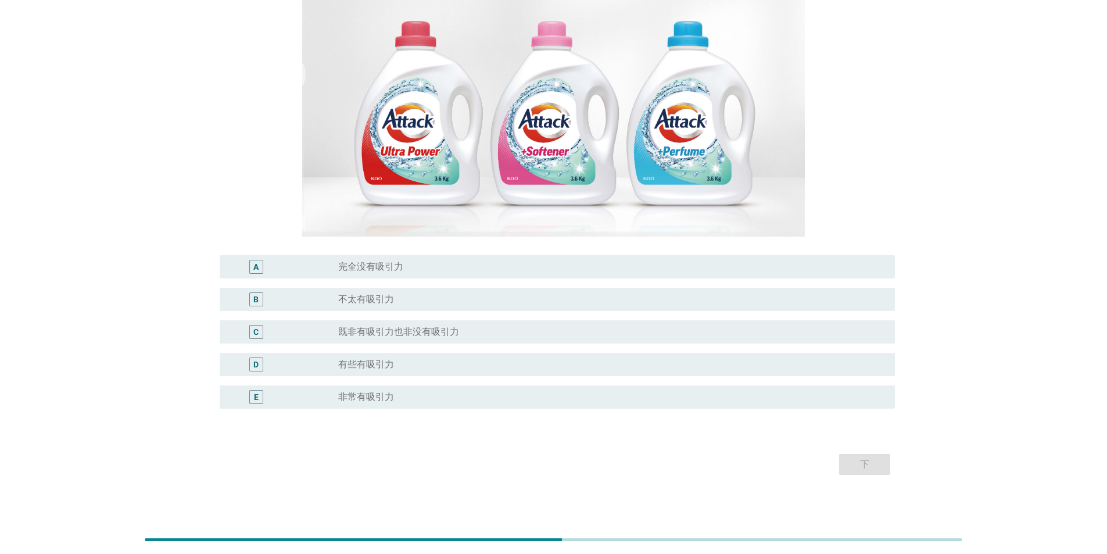
scroll to position [177, 0]
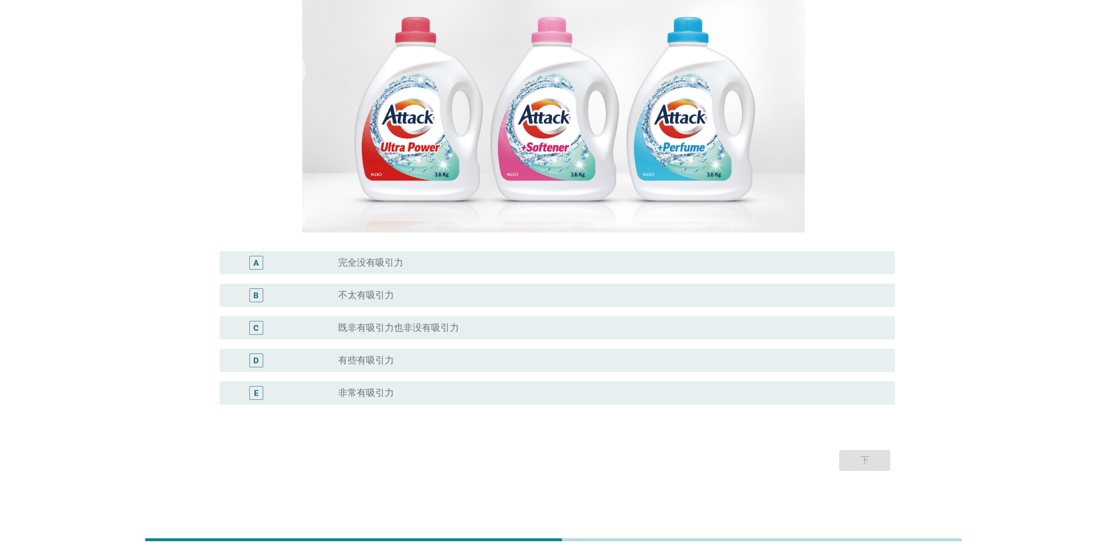
click at [353, 95] on label "非常有吸引力" at bounding box center [366, 393] width 56 height 12
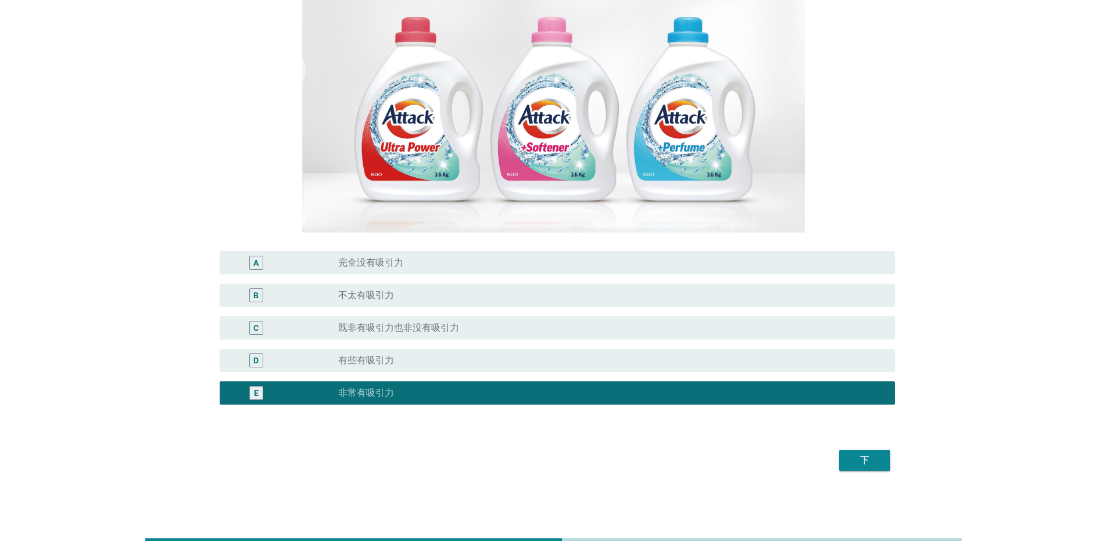
click at [353, 95] on div "下" at bounding box center [864, 460] width 33 height 14
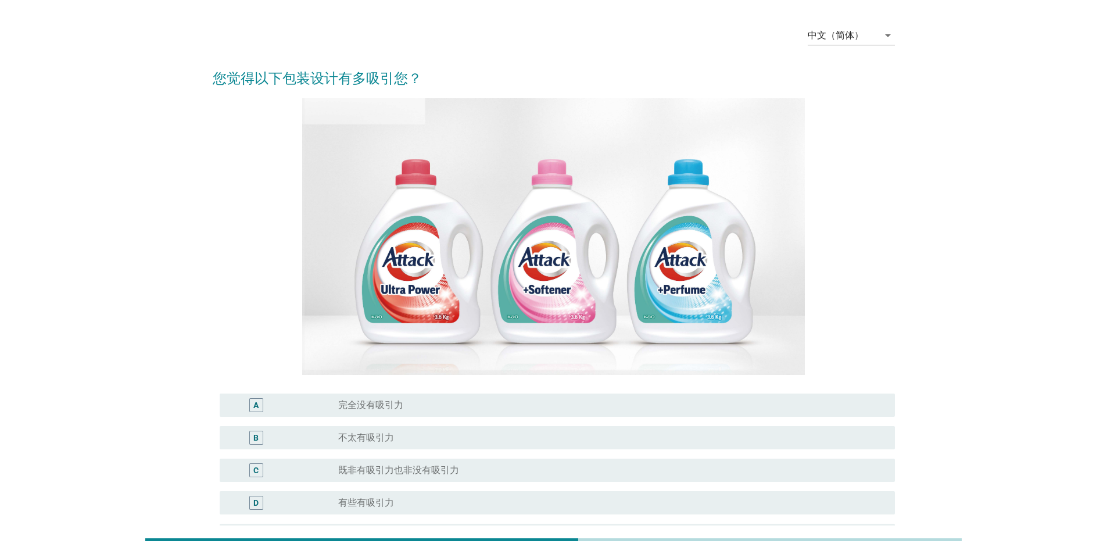
scroll to position [174, 0]
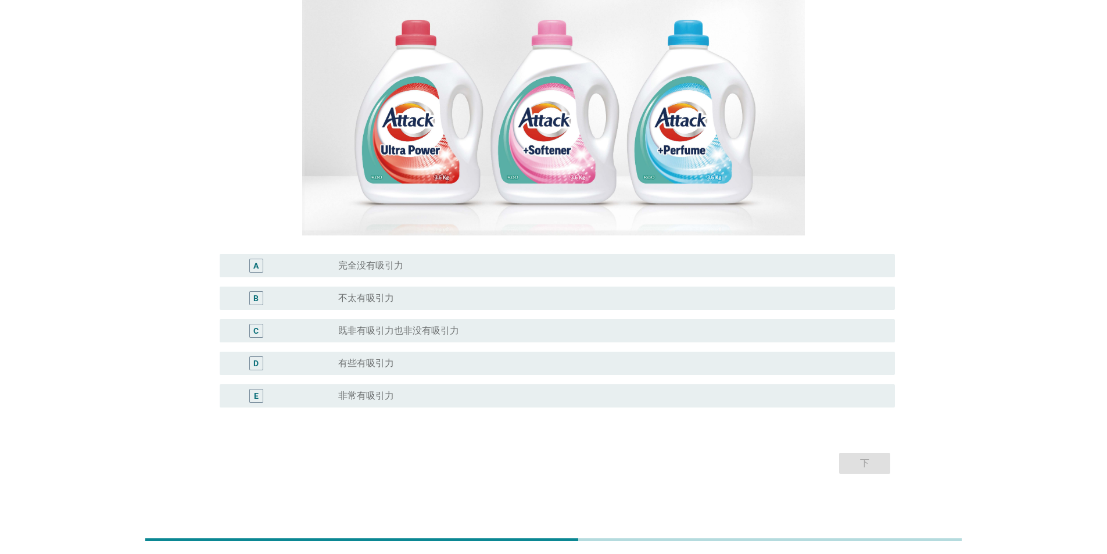
click at [353, 95] on label "非常有吸引力" at bounding box center [366, 396] width 56 height 12
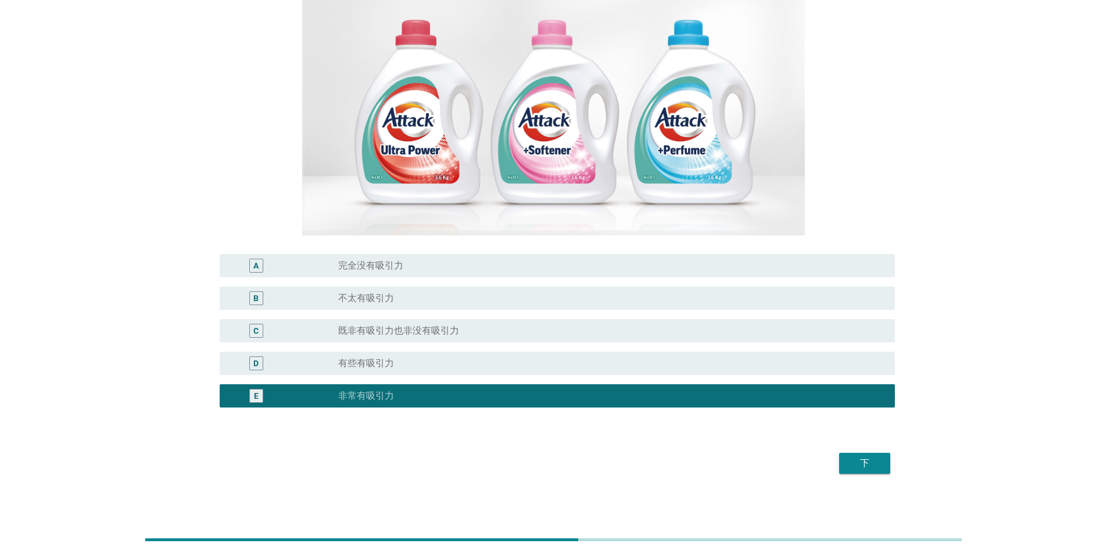
click at [353, 95] on div "下" at bounding box center [864, 463] width 33 height 14
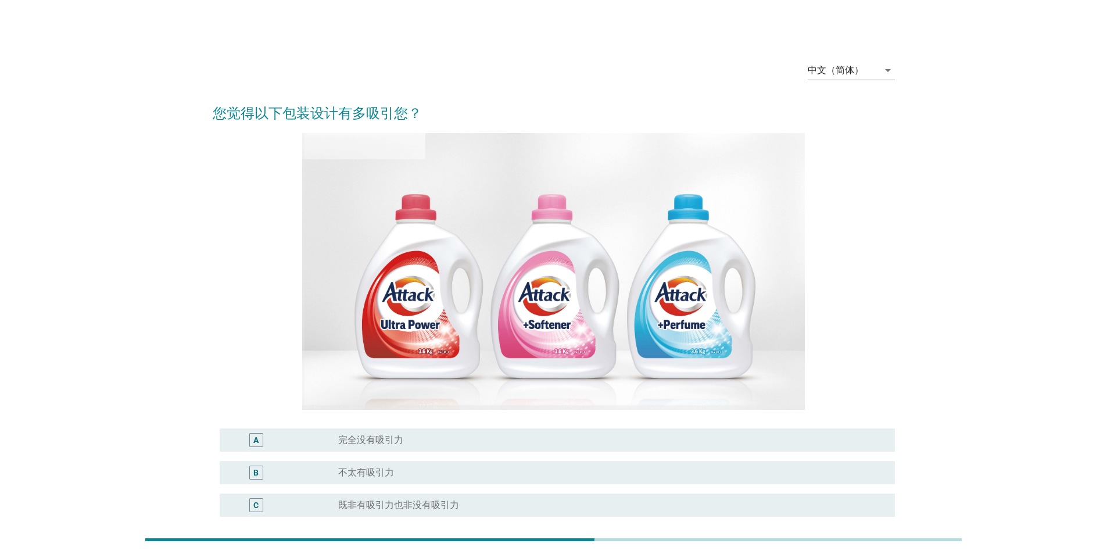
scroll to position [177, 0]
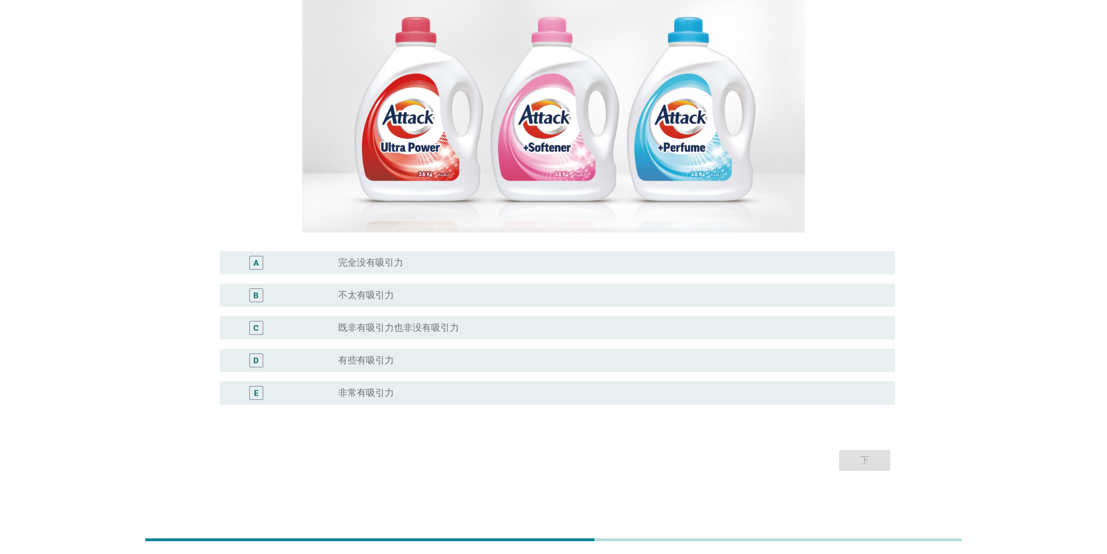
click at [353, 95] on div "E radio_button_unchecked 非常有吸引力" at bounding box center [557, 392] width 675 height 23
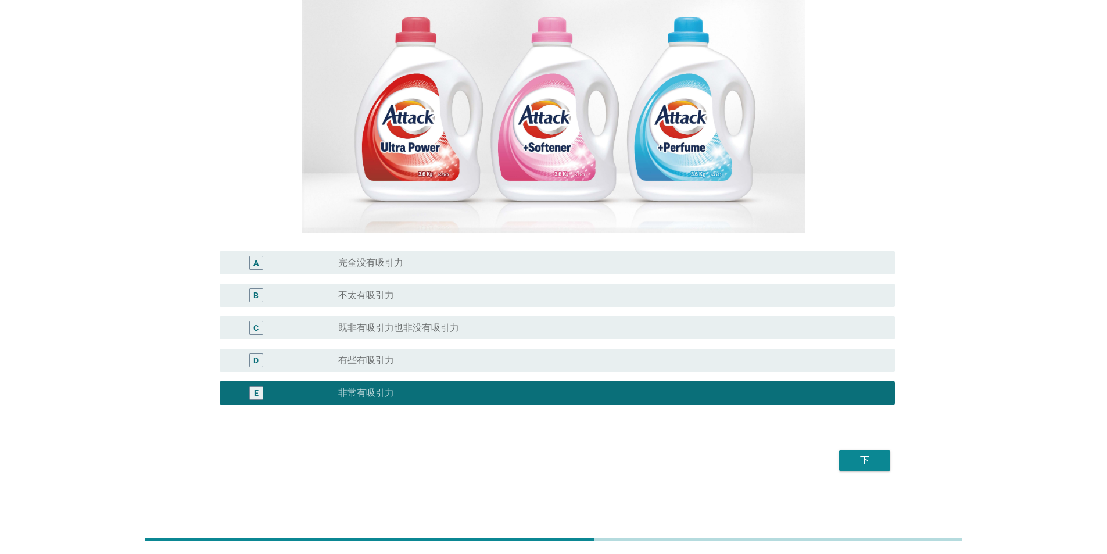
click at [353, 95] on div "下" at bounding box center [864, 460] width 33 height 14
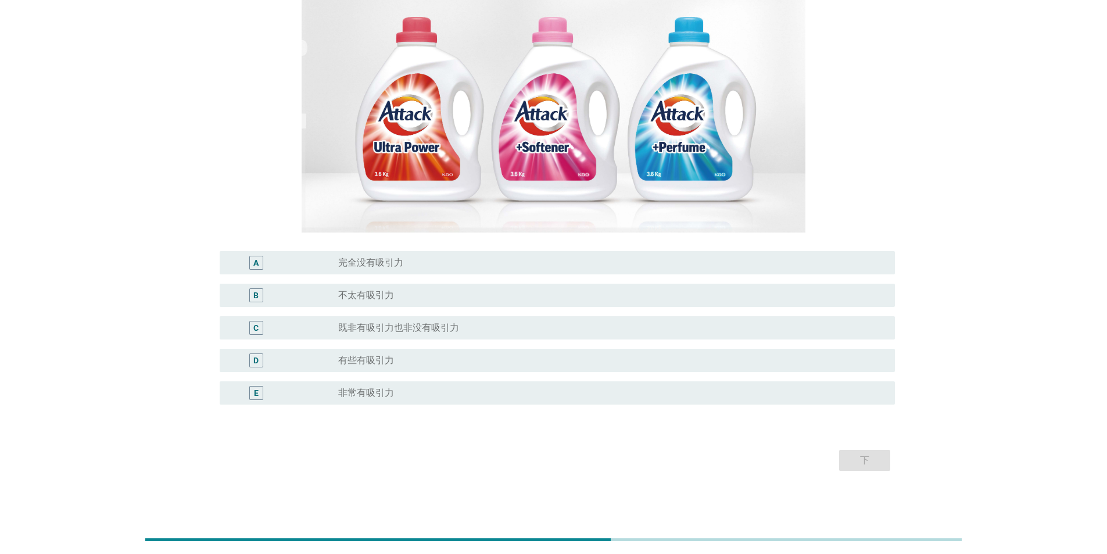
click at [353, 95] on div "radio_button_unchecked 非常有吸引力" at bounding box center [607, 393] width 538 height 12
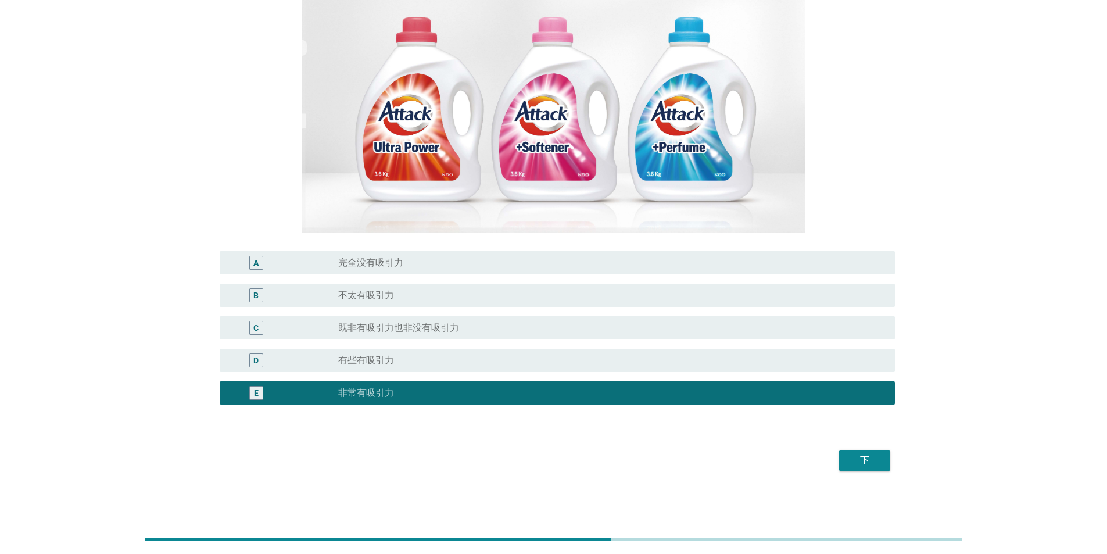
click at [353, 95] on div "下" at bounding box center [864, 460] width 33 height 14
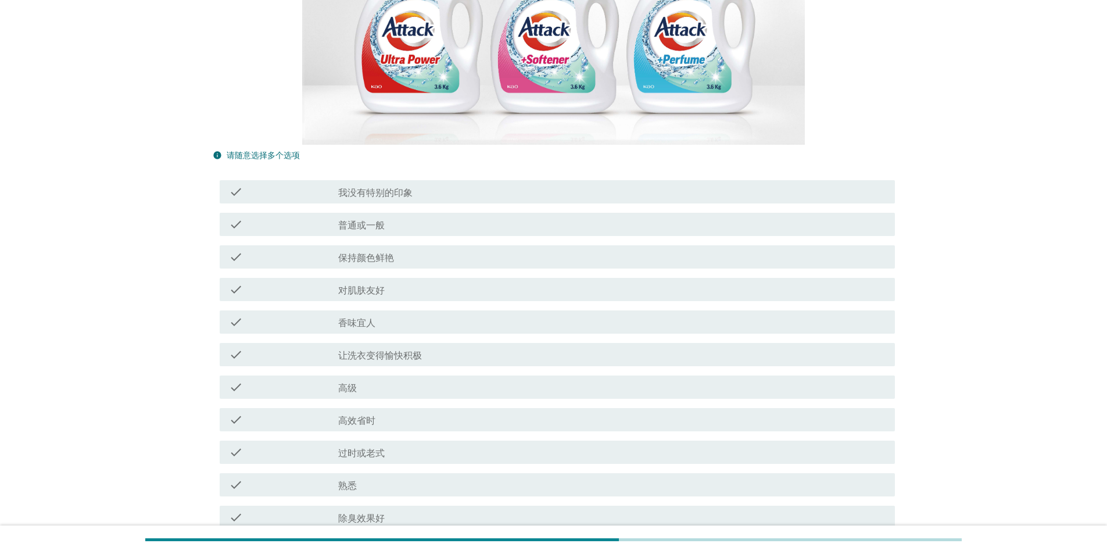
scroll to position [291, 0]
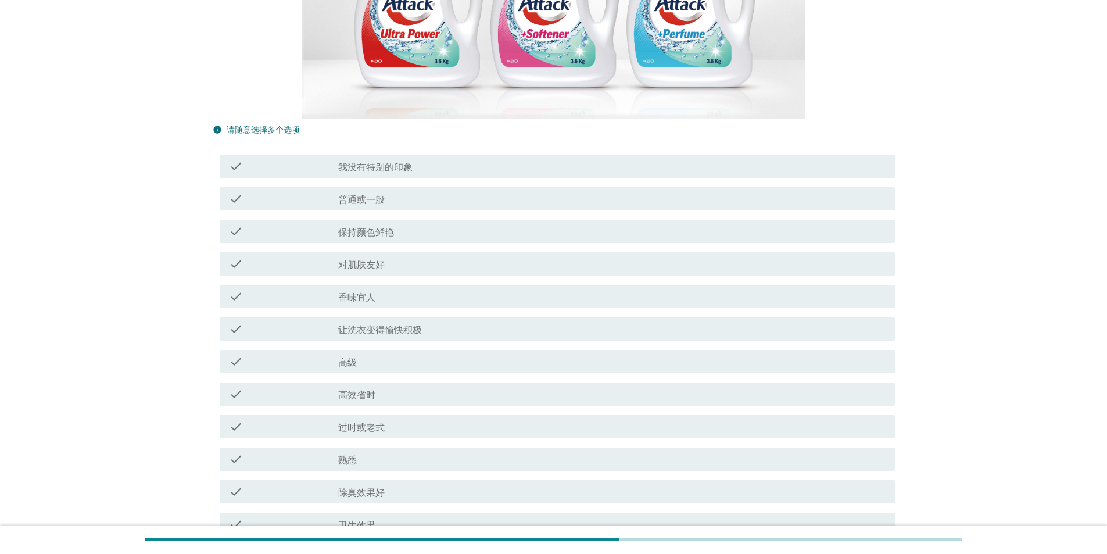
drag, startPoint x: 370, startPoint y: 264, endPoint x: 376, endPoint y: 289, distance: 26.2
click at [353, 95] on label "对肌肤友好" at bounding box center [361, 265] width 46 height 12
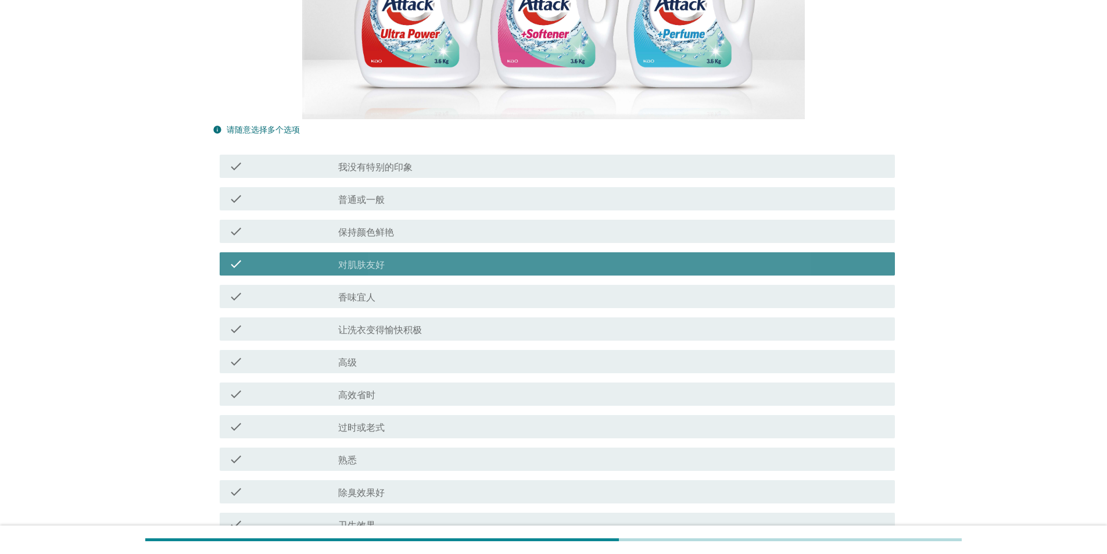
click at [353, 95] on label "香味宜人" at bounding box center [356, 298] width 37 height 12
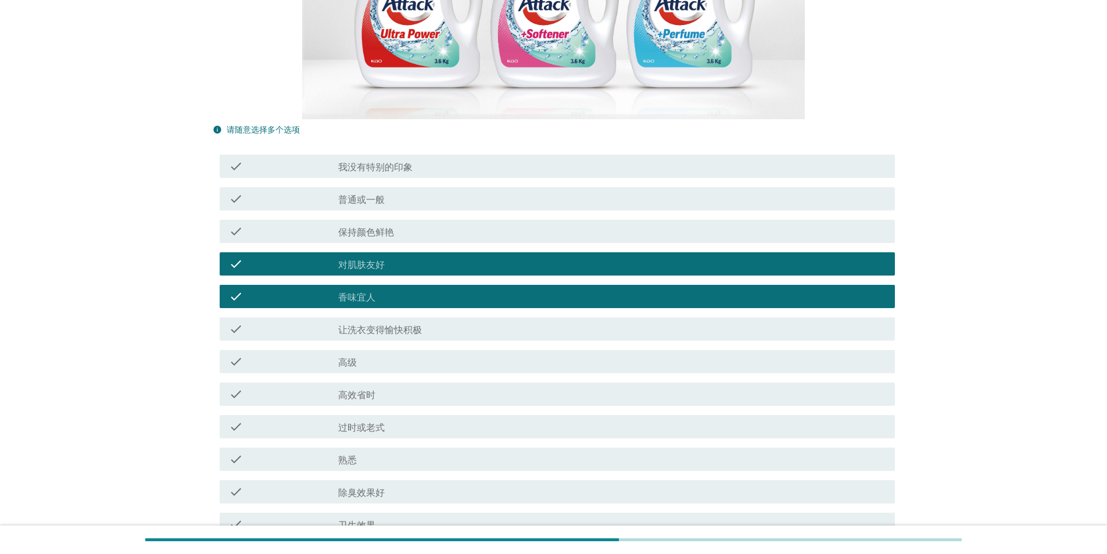
click at [353, 95] on label "让洗衣变得愉快积极" at bounding box center [380, 330] width 84 height 12
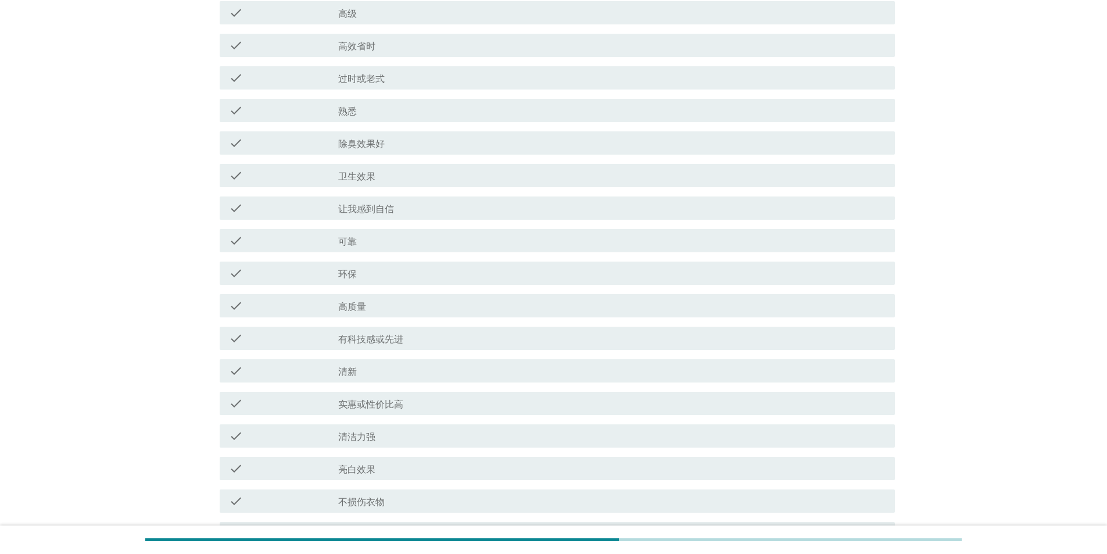
scroll to position [798, 0]
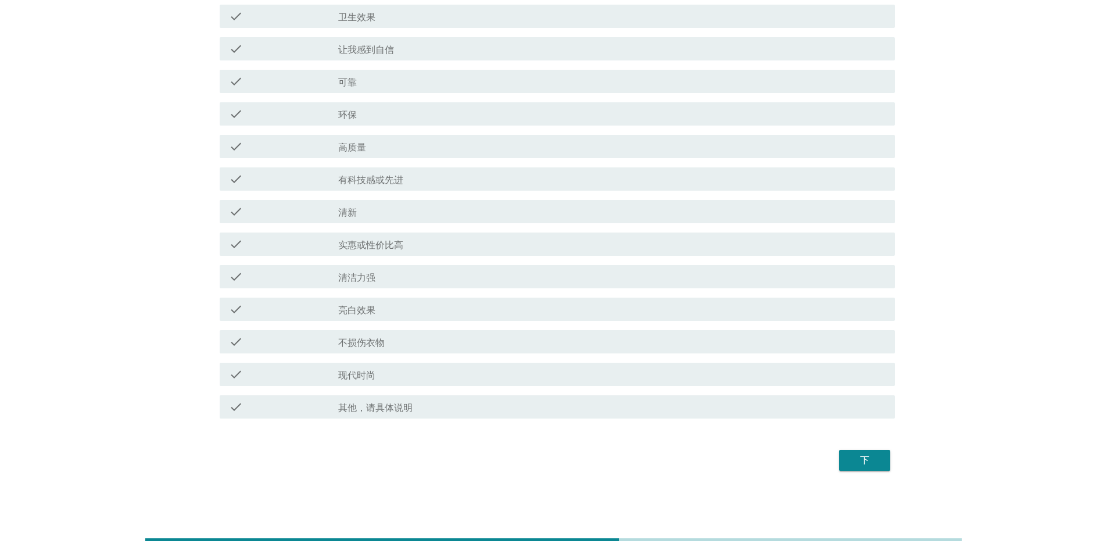
click at [353, 95] on div "下" at bounding box center [864, 460] width 33 height 14
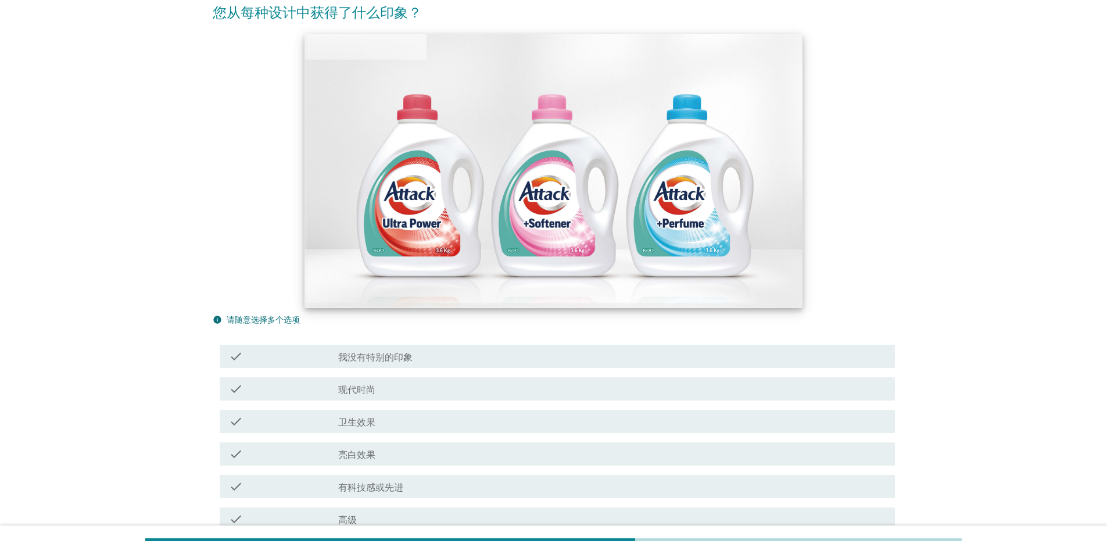
scroll to position [349, 0]
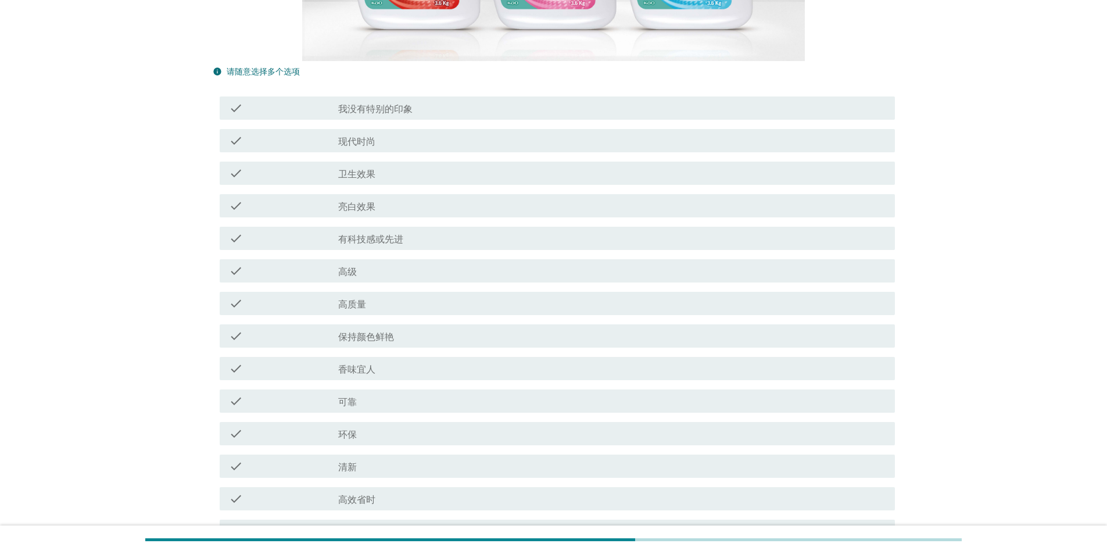
click at [353, 95] on div "check_box_outline_blank 卫生效果" at bounding box center [611, 173] width 547 height 14
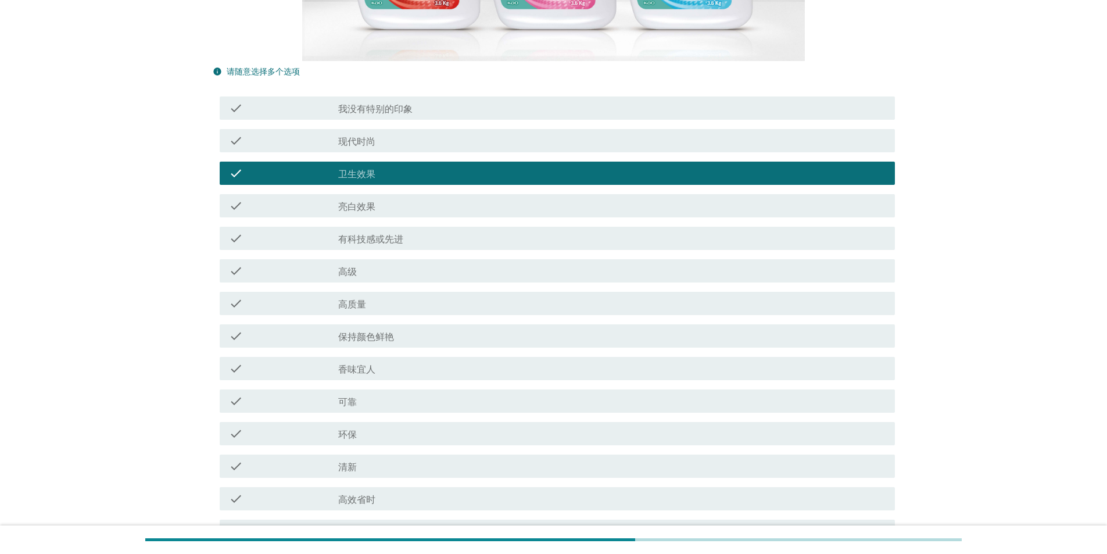
click at [353, 95] on label "亮白效果" at bounding box center [356, 207] width 37 height 12
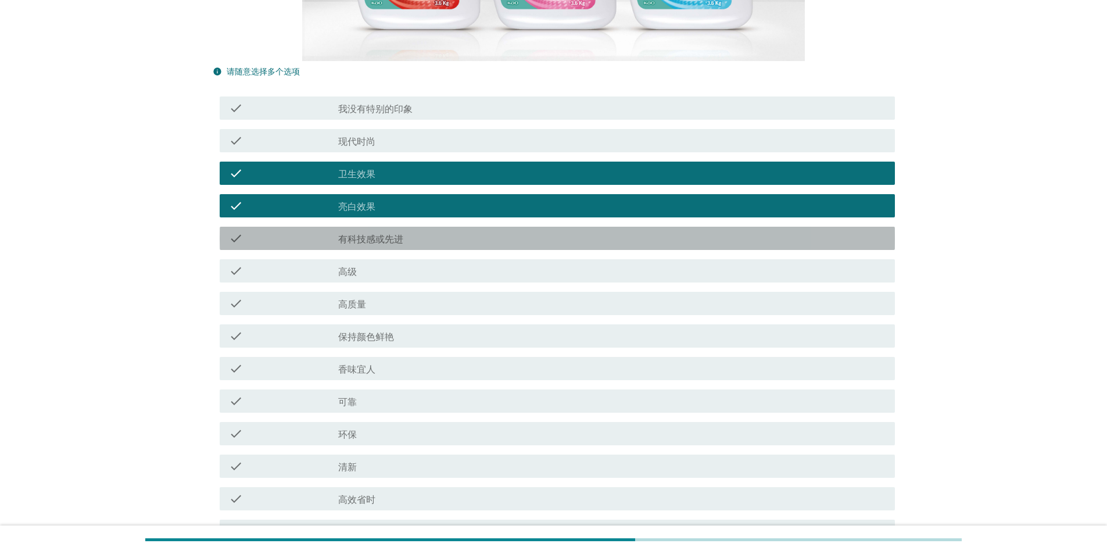
click at [353, 95] on label "有科技感或先进" at bounding box center [370, 240] width 65 height 12
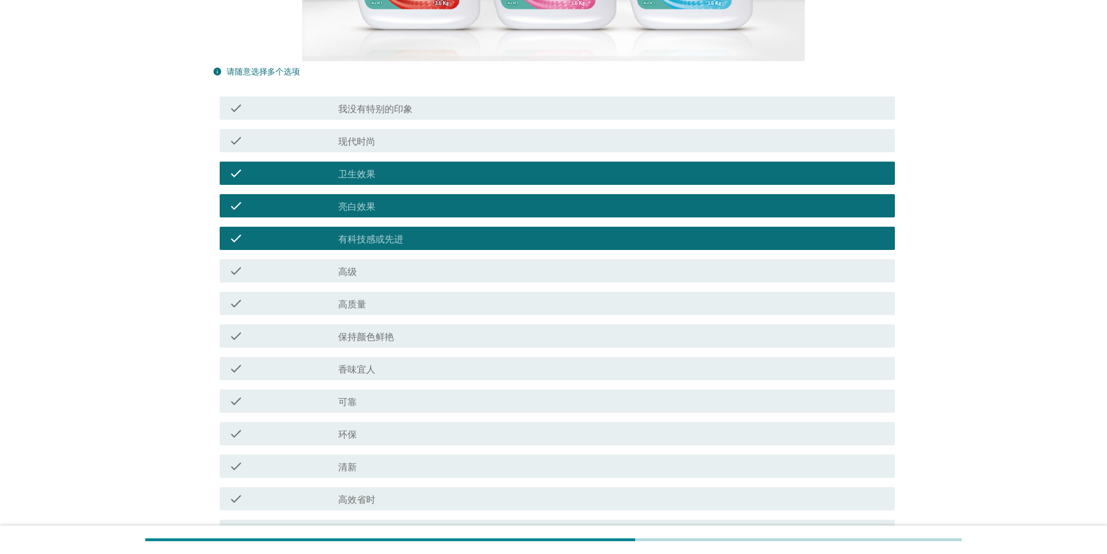
click at [353, 95] on div "check_box_outline_blank 高质量" at bounding box center [611, 303] width 547 height 14
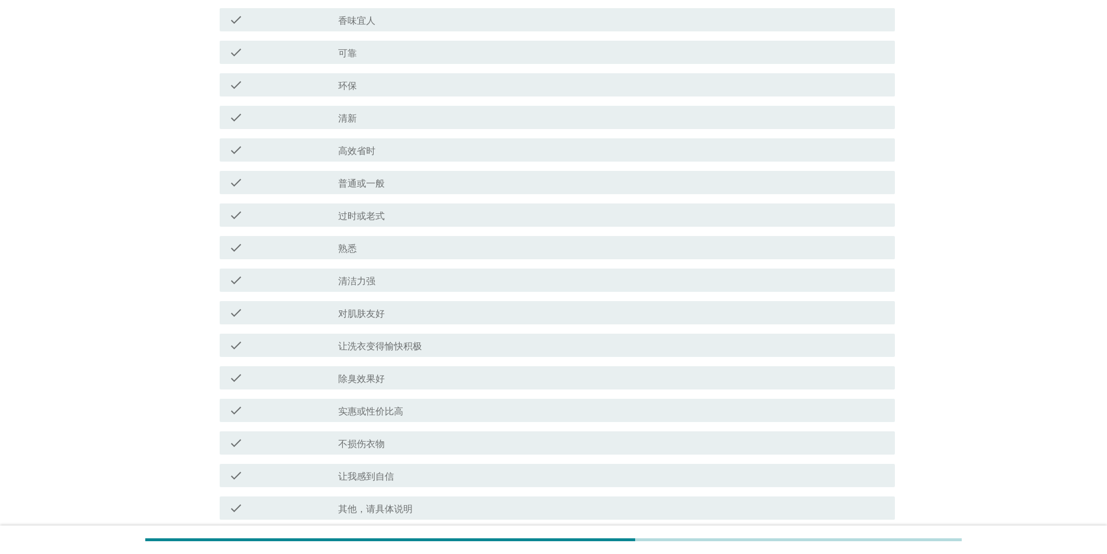
scroll to position [798, 0]
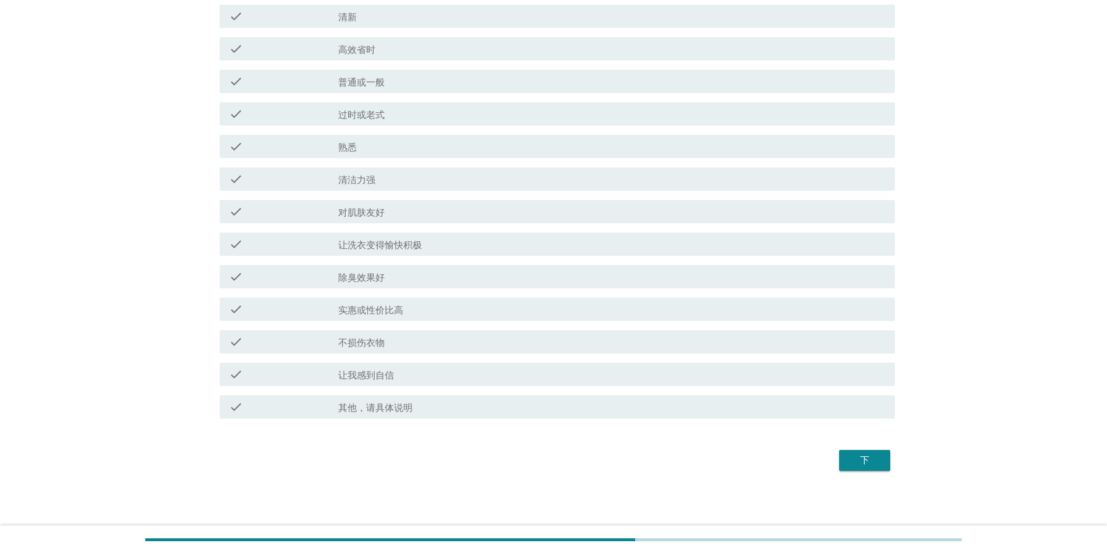
click at [353, 95] on div "下" at bounding box center [864, 460] width 33 height 14
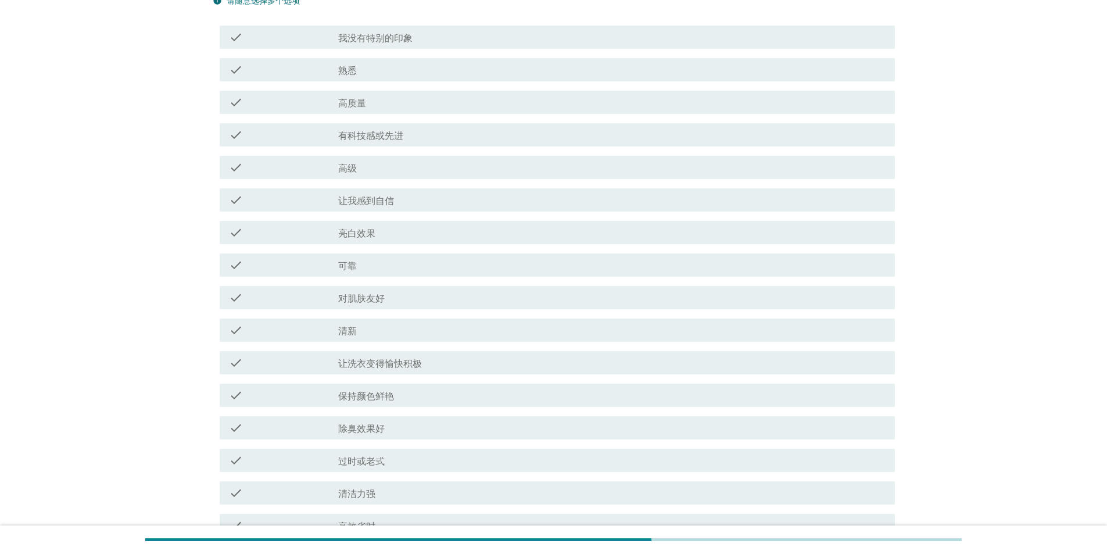
scroll to position [523, 0]
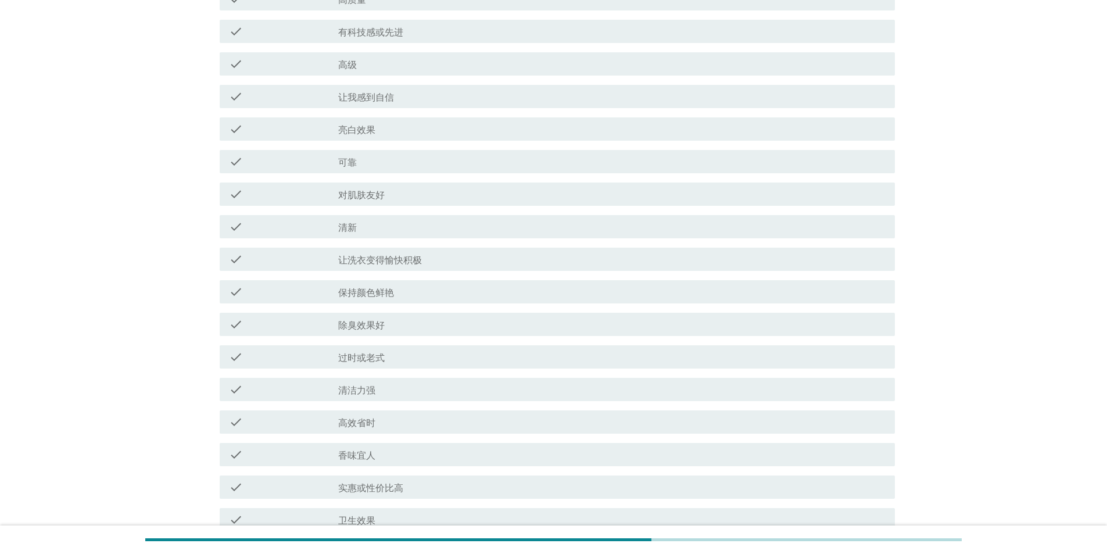
click at [353, 95] on div "check_box_outline_blank 清新" at bounding box center [611, 227] width 547 height 14
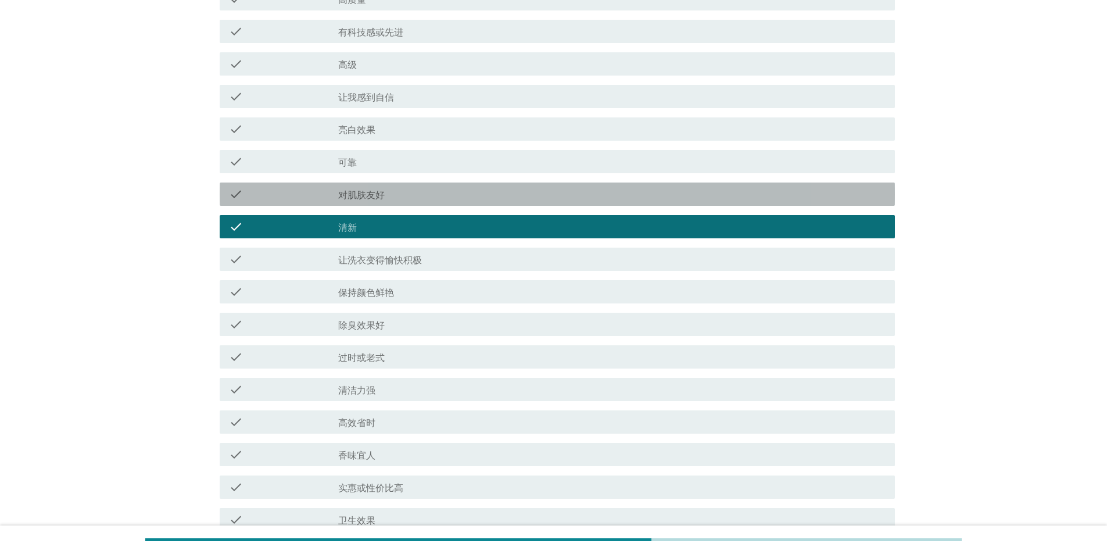
click at [353, 95] on label "对肌肤友好" at bounding box center [361, 195] width 46 height 12
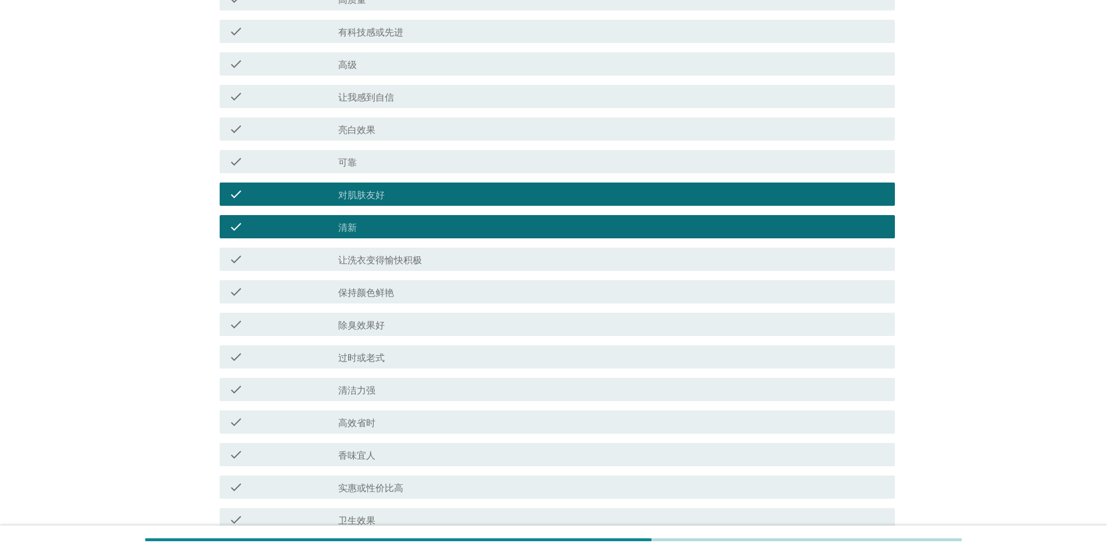
click at [353, 95] on div "check_box_outline_blank 可靠" at bounding box center [611, 162] width 547 height 14
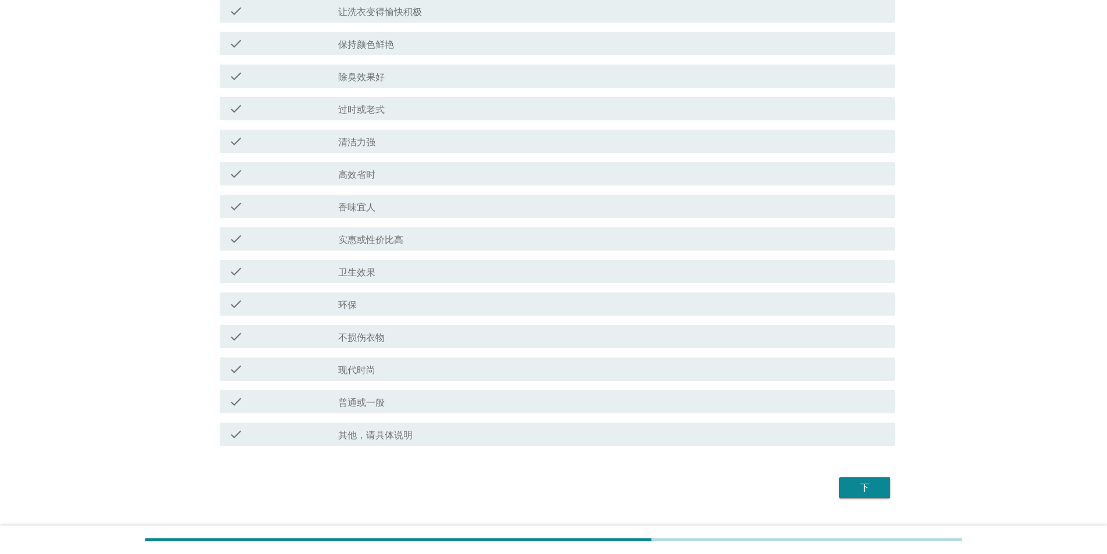
scroll to position [798, 0]
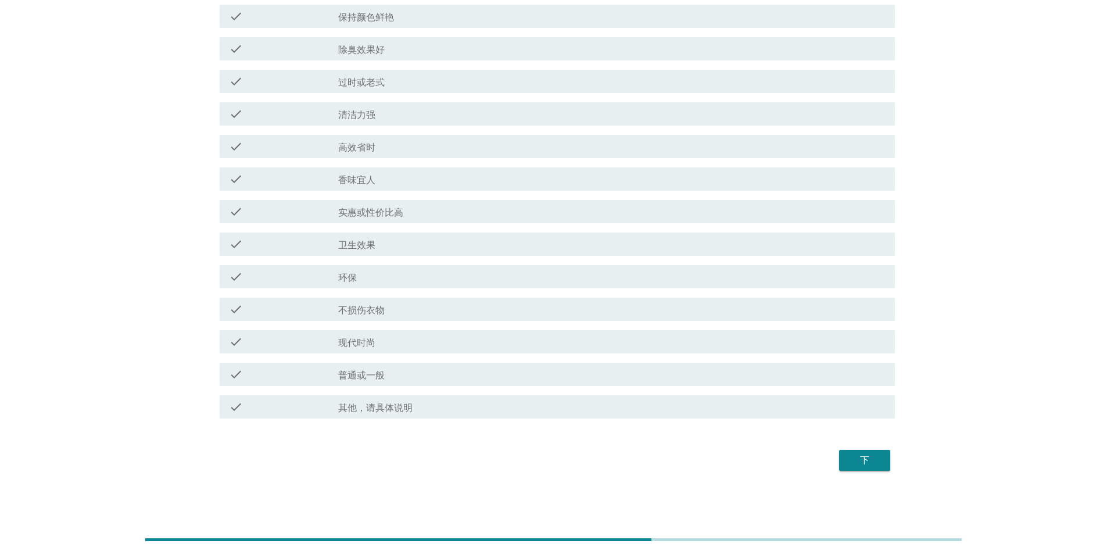
click at [353, 95] on button "下" at bounding box center [864, 460] width 51 height 21
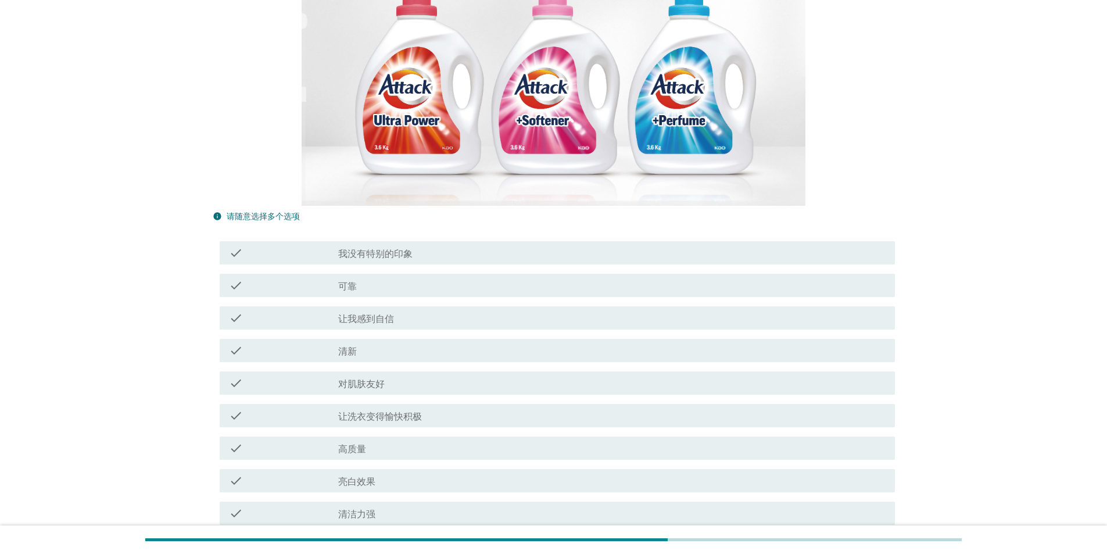
scroll to position [407, 0]
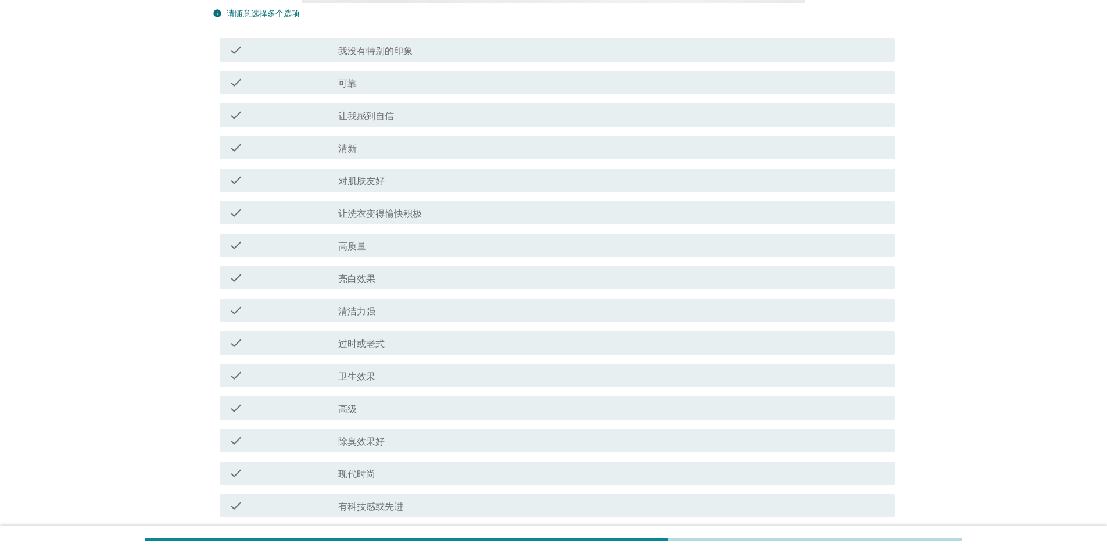
click at [353, 95] on label "亮白效果" at bounding box center [356, 279] width 37 height 12
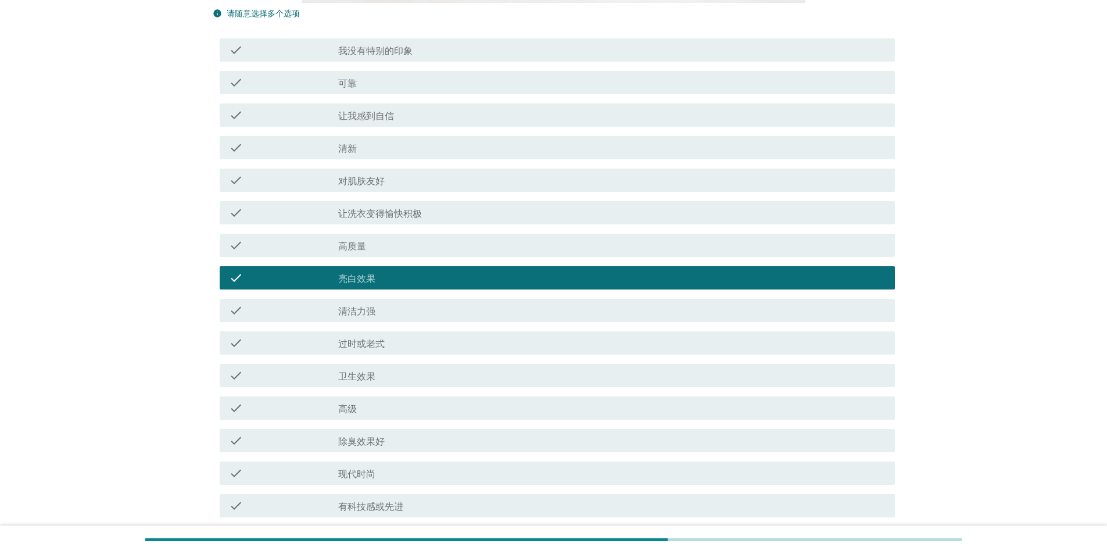
click at [353, 95] on div "check_box_outline_blank 清洁力强" at bounding box center [611, 310] width 547 height 14
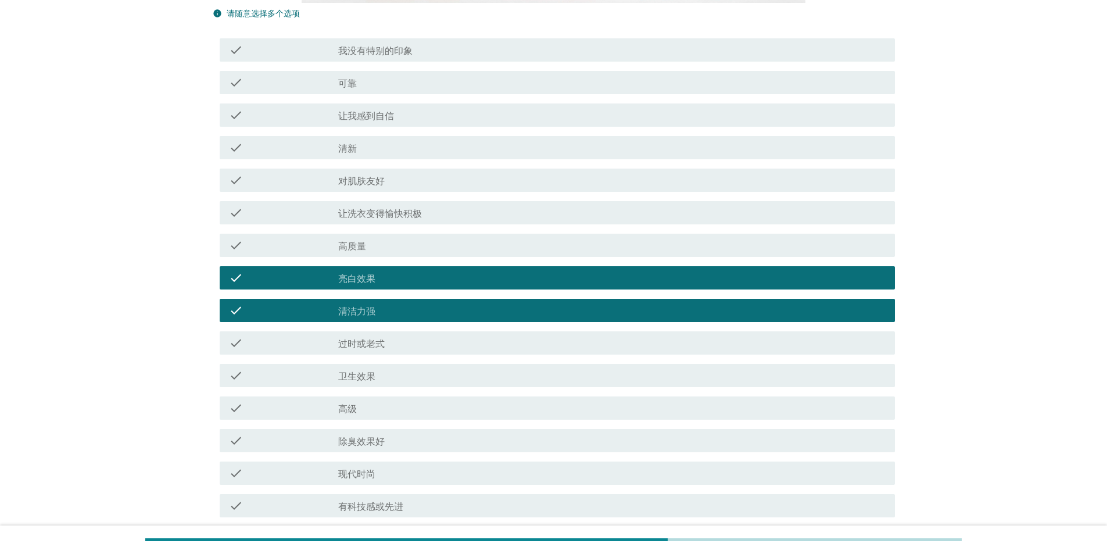
click at [353, 95] on label "让洗衣变得愉快积极" at bounding box center [380, 214] width 84 height 12
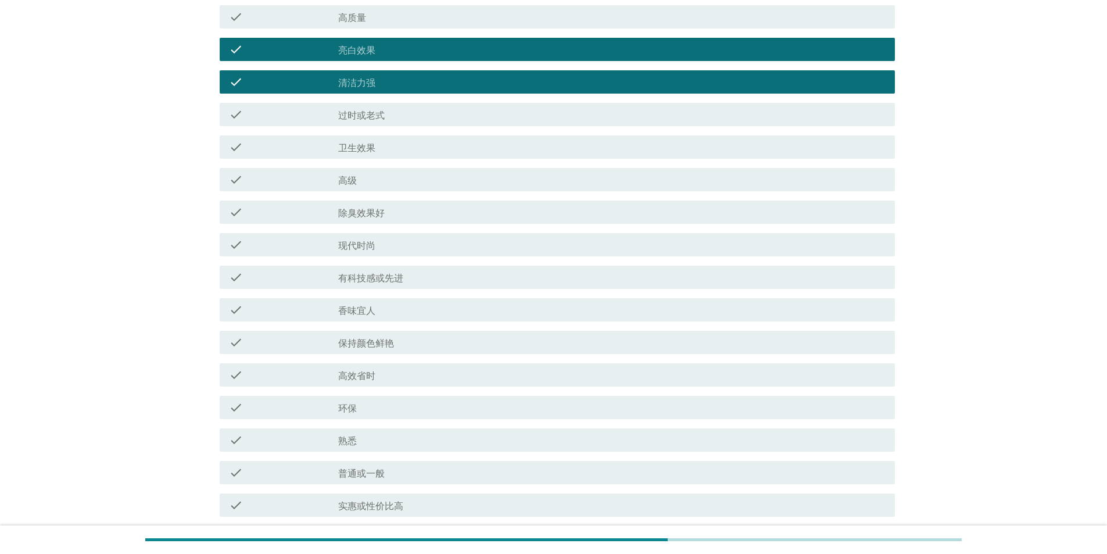
scroll to position [798, 0]
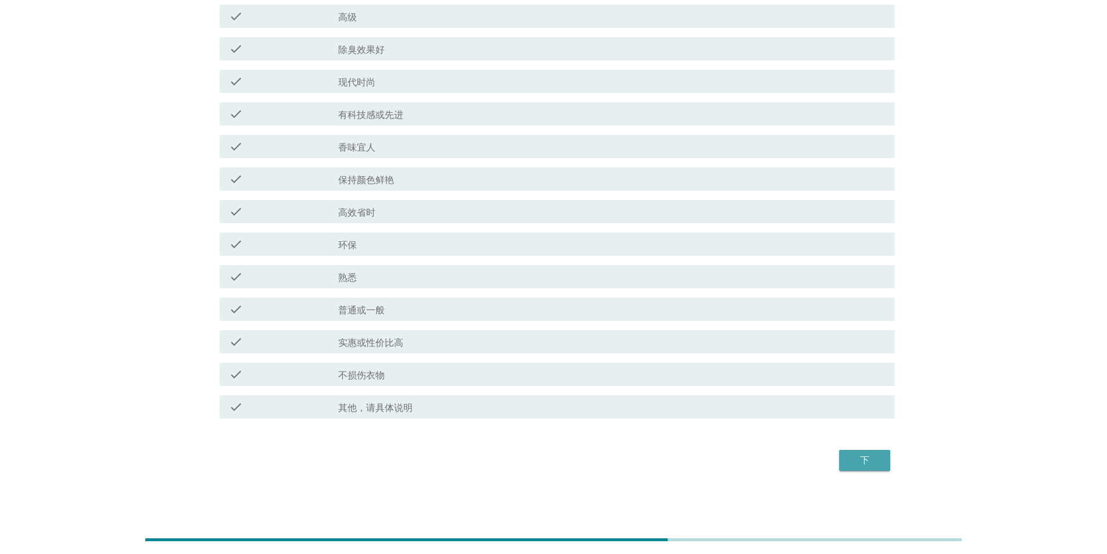
click at [353, 95] on button "下" at bounding box center [864, 460] width 51 height 21
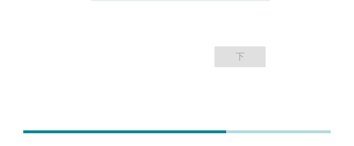
scroll to position [356, 0]
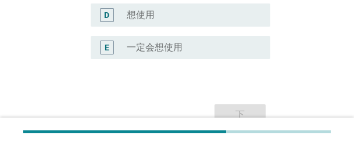
click at [192, 53] on div "radio_button_unchecked 一定会想使用" at bounding box center [189, 48] width 125 height 12
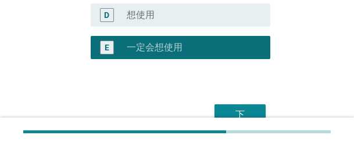
click at [247, 95] on button "下" at bounding box center [239, 115] width 51 height 21
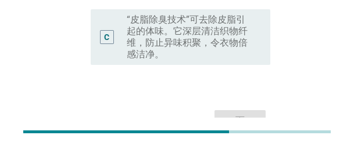
scroll to position [261, 0]
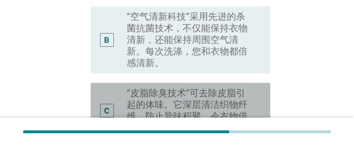
click at [205, 88] on label "“皮脂除臭技术”可去除皮脂引起的体味。它深层清洁织物纤维，防止异味积聚，令衣物倍感洁净。" at bounding box center [189, 111] width 125 height 46
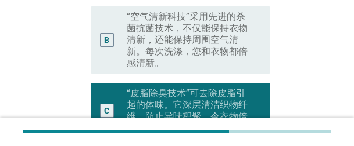
click at [196, 26] on label "“空气清新科技”采用先进的杀菌抗菌技术，不仅能保持衣物清新，还能保持周围空气清新。每次洗涤，您和衣物都倍感清新。" at bounding box center [189, 40] width 125 height 58
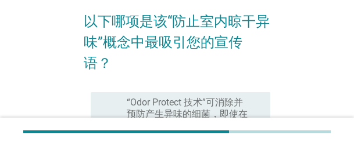
scroll to position [145, 0]
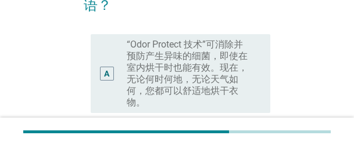
click at [226, 48] on label "“Odor Protect 技术”可消除并预防产生异味的细菌，即使在室内烘干时也能有效。现在，无论何时何地，无论天气如何，您都可以舒适地烘干衣物。" at bounding box center [189, 74] width 125 height 70
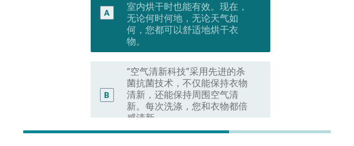
scroll to position [203, 0]
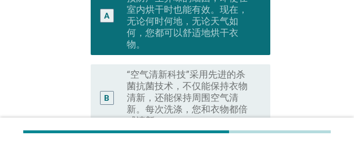
click at [170, 78] on label "“空气清新科技”采用先进的杀菌抗菌技术，不仅能保持衣物清新，还能保持周围空气清新。每次洗涤，您和衣物都倍感清新。" at bounding box center [189, 98] width 125 height 58
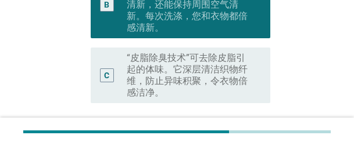
scroll to position [378, 0]
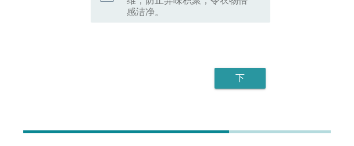
click at [235, 68] on button "下" at bounding box center [239, 78] width 51 height 21
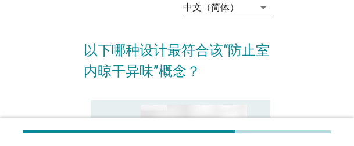
scroll to position [116, 0]
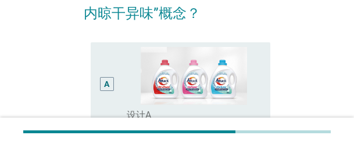
click at [116, 65] on div "A" at bounding box center [113, 84] width 27 height 75
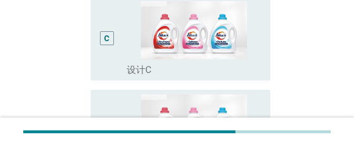
scroll to position [521, 0]
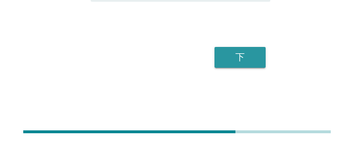
click at [247, 64] on button "下" at bounding box center [239, 57] width 51 height 21
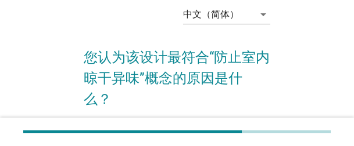
scroll to position [51, 0]
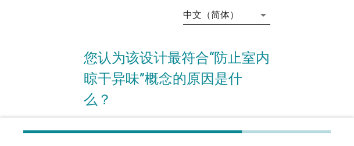
click at [266, 6] on div "中文（简体） arrow_drop_down" at bounding box center [226, 15] width 87 height 19
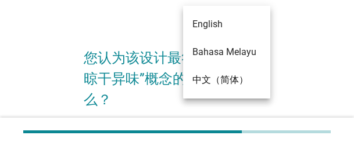
click at [322, 58] on div "中文（简体） arrow_drop_down 您认为该设计最符合“防止室内晾干异味”概念的原因是什么？ 在此输入您的答案 0 下" at bounding box center [176, 131] width 307 height 289
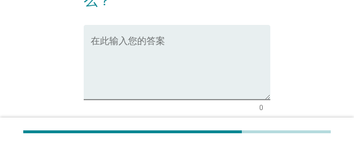
scroll to position [167, 0]
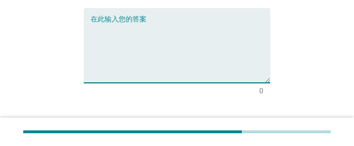
click at [144, 36] on textarea "在此输入您的答案" at bounding box center [181, 52] width 180 height 61
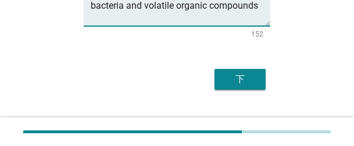
scroll to position [225, 0]
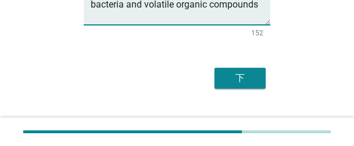
type textarea "It uses photocatalytic coating on the drying chamber walls. When exposed to lig…"
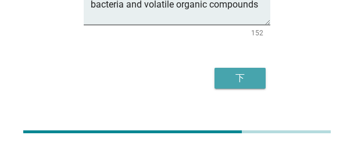
click at [242, 71] on div "下" at bounding box center [240, 78] width 33 height 14
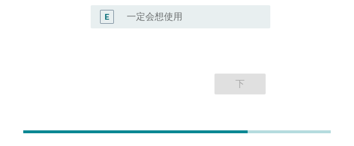
scroll to position [335, 0]
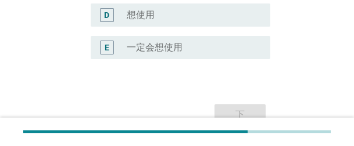
click at [175, 54] on div "radio_button_unchecked 一定会想使用" at bounding box center [194, 48] width 134 height 14
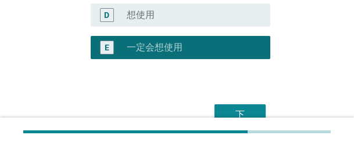
click at [248, 95] on div "下" at bounding box center [240, 115] width 33 height 14
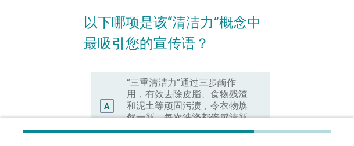
scroll to position [116, 0]
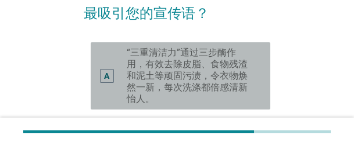
click at [209, 77] on label "“三重清洁力”通过三步酶作用，有效去除皮脂、食物残渣和泥土等顽固污渍，令衣物焕然一新，每次洗涤都倍感清新怡人。" at bounding box center [189, 76] width 125 height 58
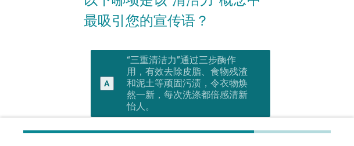
scroll to position [174, 0]
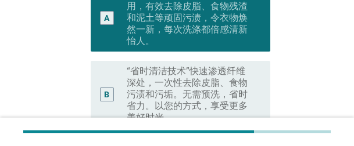
drag, startPoint x: 189, startPoint y: 82, endPoint x: 320, endPoint y: 95, distance: 131.4
click at [189, 82] on label "“省时清洁技术”快速渗透纤维深处，一次性去除皮脂、食物污渍和污垢。无需预洗，省时省力。以您的方式，享受更多美好时光。" at bounding box center [189, 95] width 125 height 58
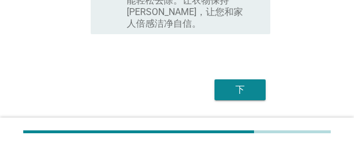
scroll to position [389, 0]
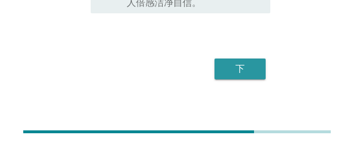
click at [259, 59] on button "下" at bounding box center [239, 69] width 51 height 21
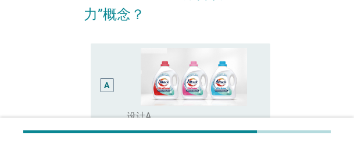
scroll to position [116, 0]
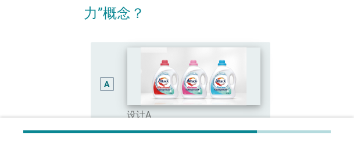
click at [242, 60] on img at bounding box center [193, 76] width 132 height 58
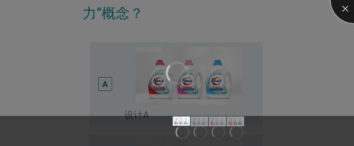
click at [343, 10] on div at bounding box center [354, 0] width 46 height 46
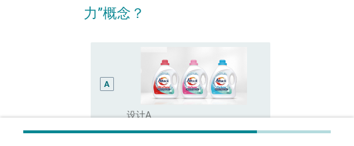
click at [115, 94] on div "A" at bounding box center [113, 84] width 27 height 75
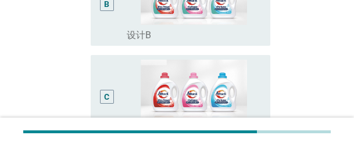
scroll to position [291, 0]
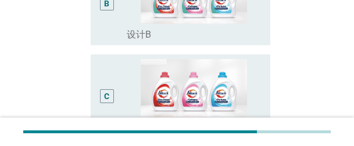
click at [107, 28] on div "B" at bounding box center [106, 3] width 13 height 75
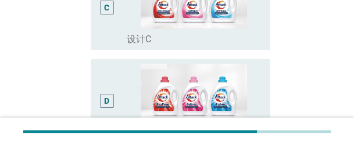
scroll to position [521, 0]
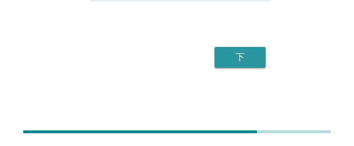
click at [252, 62] on div "下" at bounding box center [240, 58] width 33 height 14
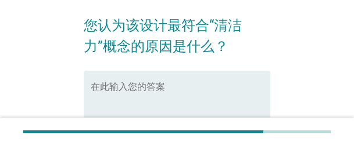
scroll to position [58, 0]
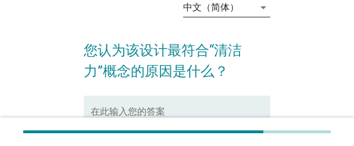
click at [236, 8] on div "中文（简体）" at bounding box center [211, 7] width 56 height 10
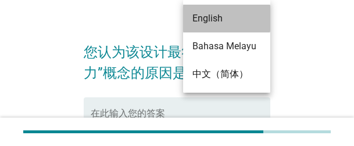
click at [224, 20] on div "English" at bounding box center [226, 19] width 69 height 14
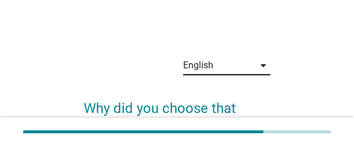
scroll to position [58, 0]
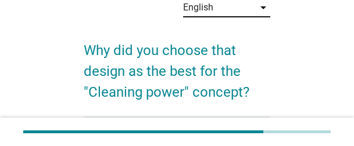
click at [222, 13] on div "English" at bounding box center [218, 7] width 71 height 19
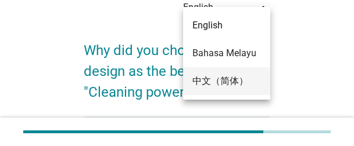
click at [221, 78] on div "中文（简体）" at bounding box center [226, 81] width 69 height 14
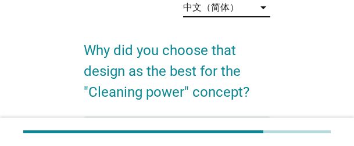
scroll to position [0, 0]
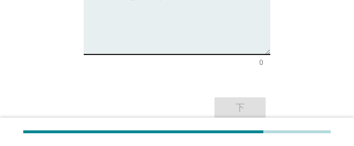
click at [146, 30] on textarea "在此输入您的答案" at bounding box center [181, 24] width 180 height 61
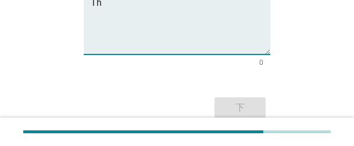
scroll to position [171, 0]
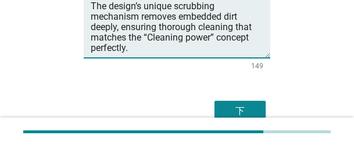
type textarea "The design’s unique scrubbing mechanism removes embedded dirt deeply, ensuring …"
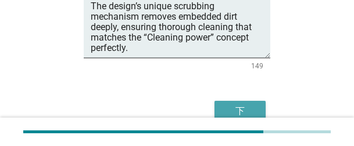
click at [247, 95] on button "下" at bounding box center [239, 111] width 51 height 21
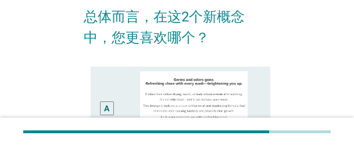
scroll to position [116, 0]
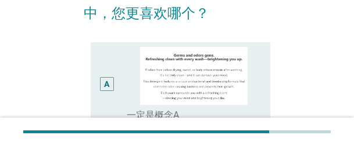
click at [110, 84] on div "A" at bounding box center [107, 84] width 14 height 14
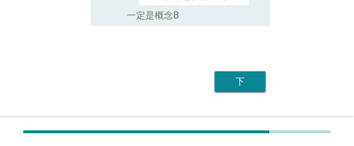
scroll to position [521, 0]
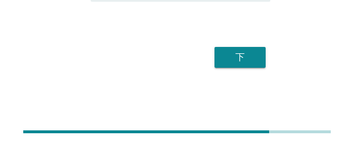
click at [266, 59] on div "下" at bounding box center [177, 58] width 187 height 28
click at [245, 59] on div "下" at bounding box center [240, 58] width 33 height 14
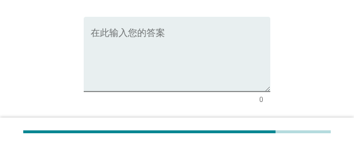
scroll to position [58, 0]
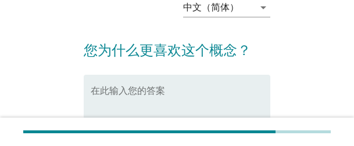
click at [304, 3] on div "中文（简体） arrow_drop_down 您为什么更喜欢这个概念？ 在此输入您的答案 0 下" at bounding box center [176, 103] width 307 height 247
click at [196, 95] on textarea "在此输入您的答案" at bounding box center [181, 119] width 180 height 61
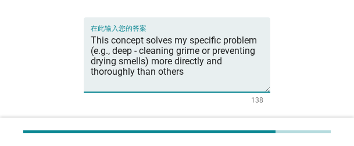
scroll to position [116, 0]
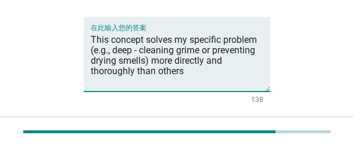
type textarea "This concept solves my specific problem (e.g., deep - cleaning grime or prevent…"
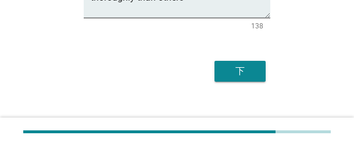
scroll to position [204, 0]
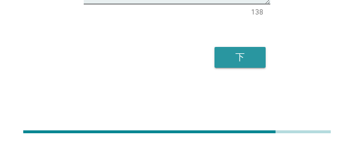
click at [246, 62] on div "下" at bounding box center [240, 58] width 33 height 14
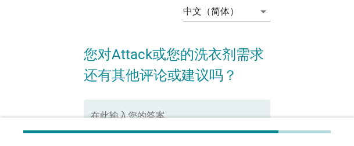
scroll to position [116, 0]
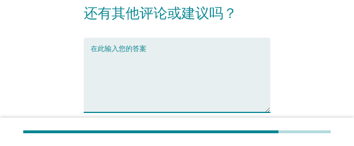
click at [176, 66] on textarea "在此输入您的答案" at bounding box center [181, 82] width 180 height 61
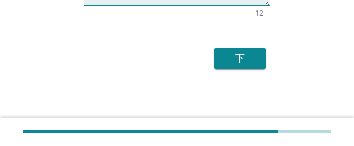
scroll to position [225, 0]
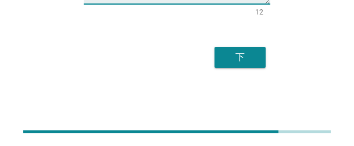
type textarea "No comments."
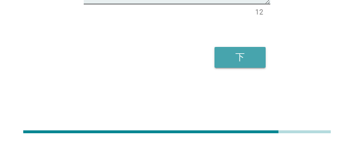
click at [230, 60] on div "下" at bounding box center [240, 58] width 33 height 14
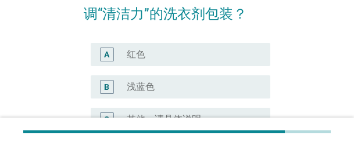
scroll to position [116, 0]
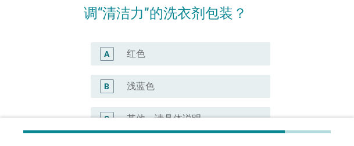
click at [166, 87] on div "radio_button_unchecked 浅蓝色" at bounding box center [189, 87] width 125 height 12
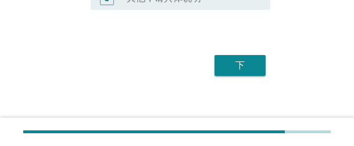
scroll to position [245, 0]
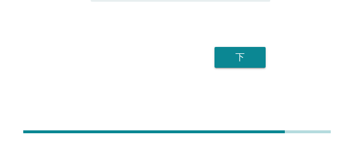
click at [242, 52] on div "下" at bounding box center [240, 58] width 33 height 14
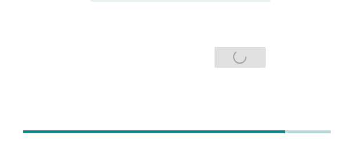
scroll to position [0, 0]
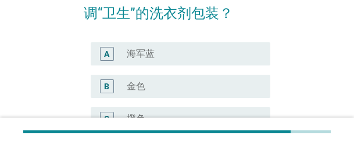
click at [173, 85] on div "radio_button_unchecked 金色" at bounding box center [189, 87] width 125 height 12
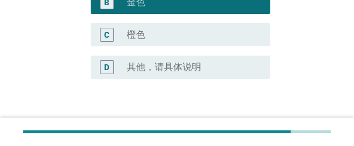
scroll to position [232, 0]
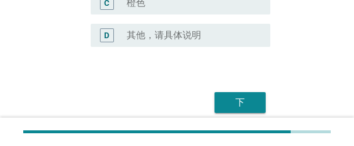
click at [248, 95] on div "下" at bounding box center [240, 103] width 33 height 14
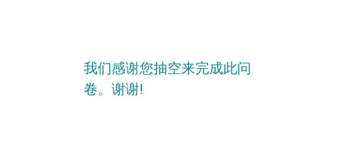
scroll to position [0, 0]
